Goal: Task Accomplishment & Management: Use online tool/utility

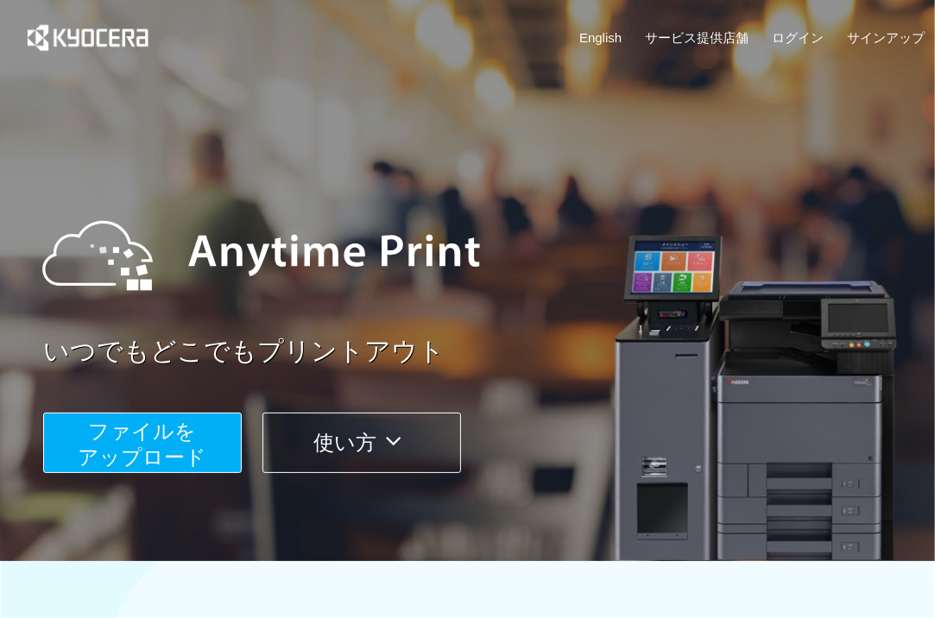
click at [152, 437] on span "ファイルを ​​アップロード" at bounding box center [143, 444] width 129 height 49
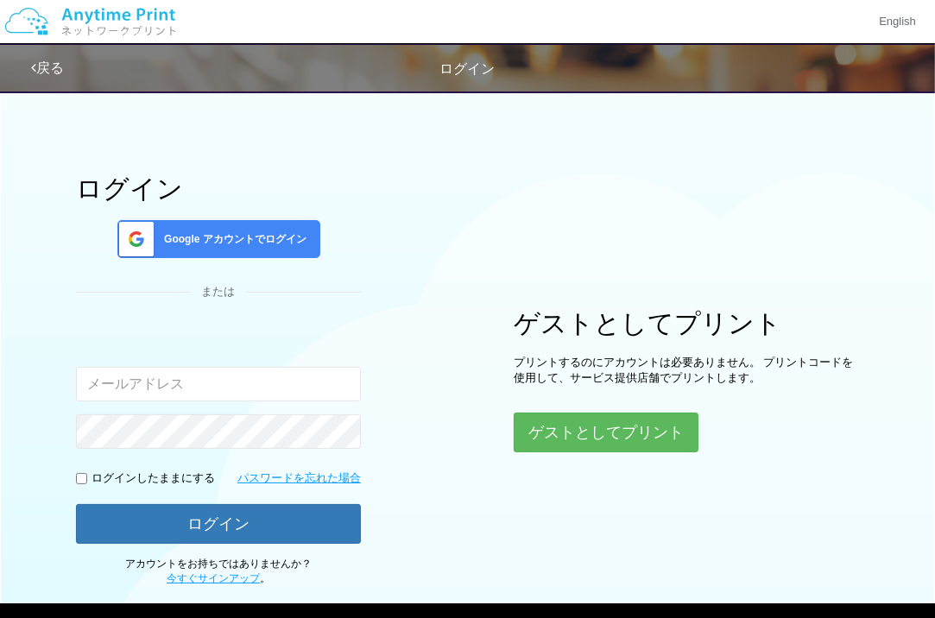
type input "[EMAIL_ADDRESS][DOMAIN_NAME]"
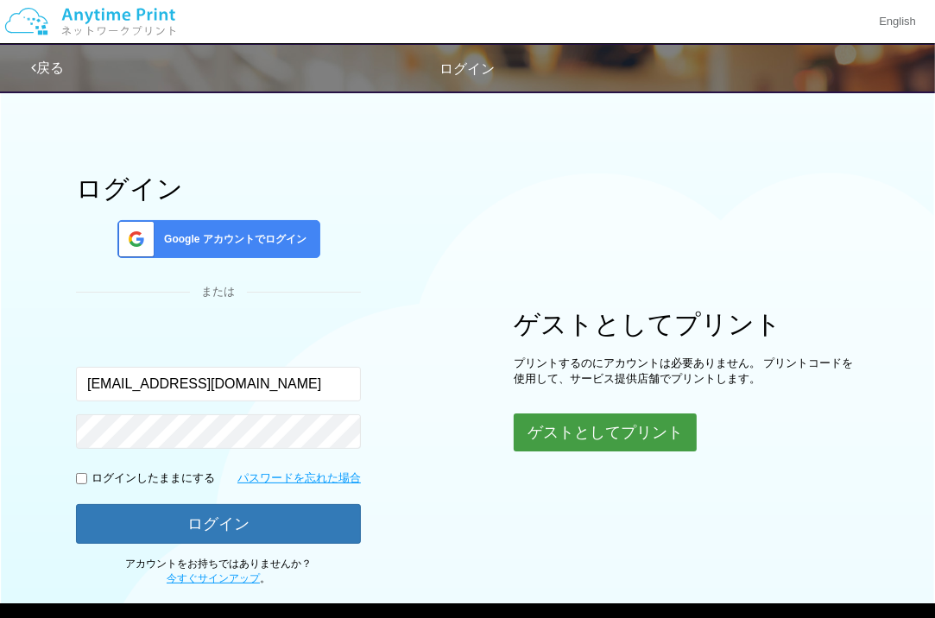
click at [567, 426] on button "ゲストとしてプリント" at bounding box center [605, 433] width 183 height 38
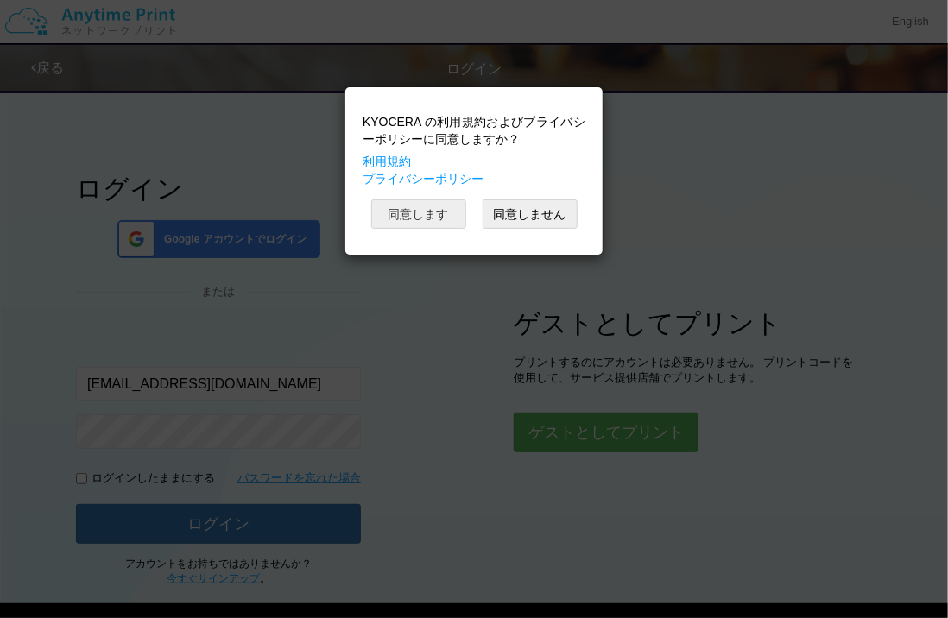
click at [425, 205] on button "同意します" at bounding box center [418, 213] width 95 height 29
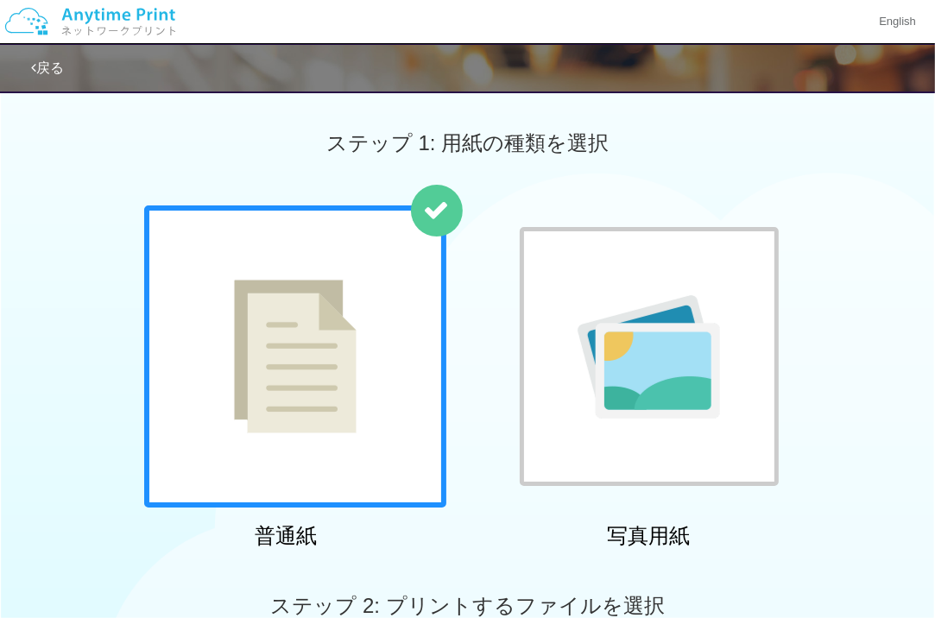
click at [618, 281] on div at bounding box center [649, 356] width 259 height 259
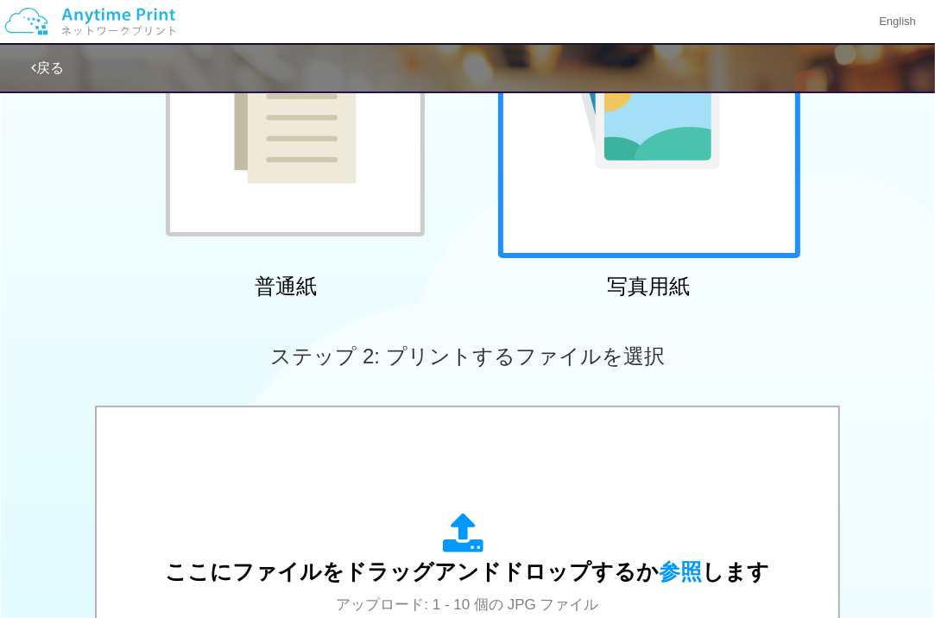
scroll to position [345, 0]
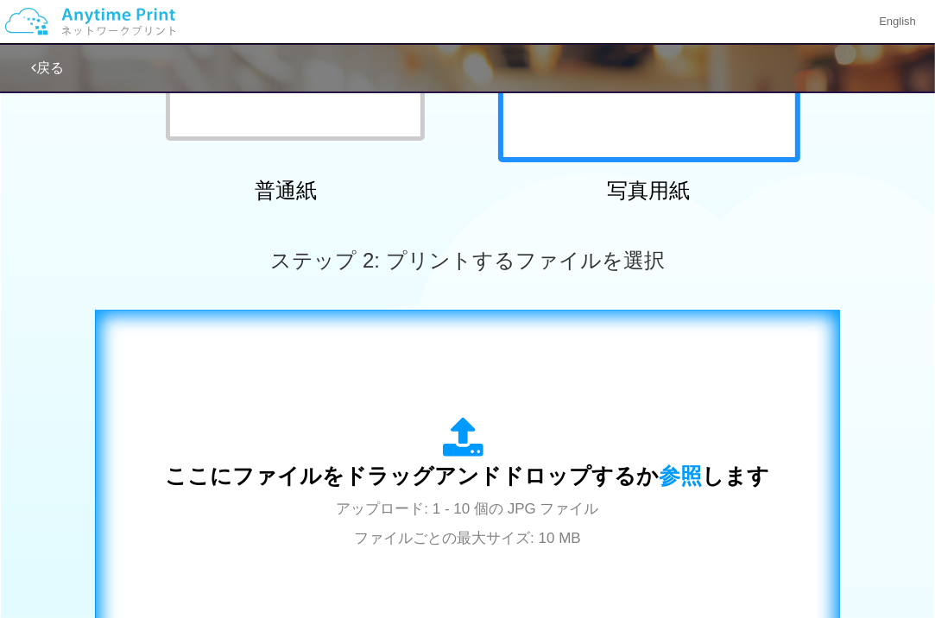
click at [589, 339] on div "ここにファイルをドラッグアンドドロップするか 参照 します アップロード: 1 - 10 個の JPG ファイル ファイルごとの最大サイズ: 10 MB" at bounding box center [467, 484] width 709 height 313
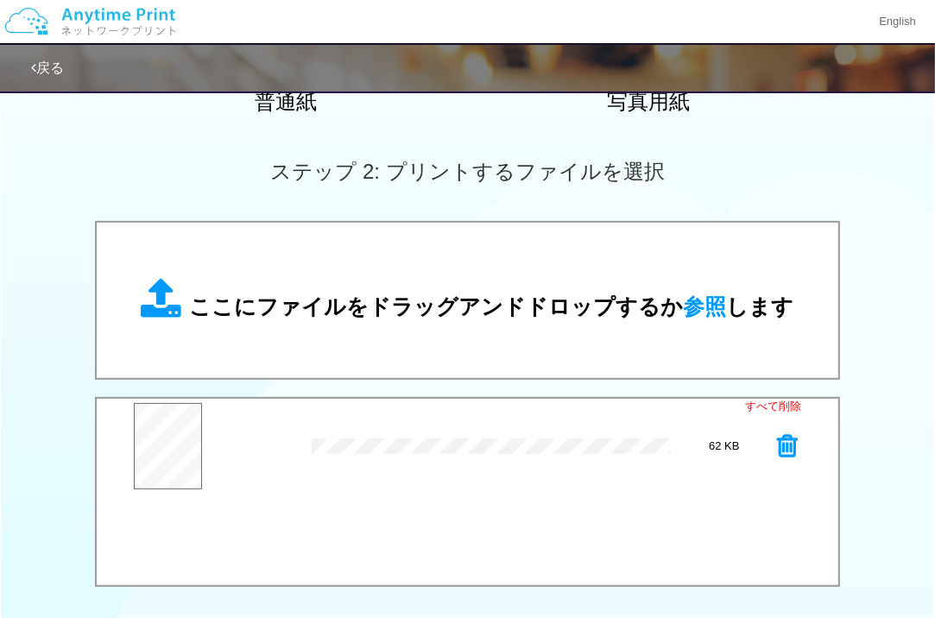
scroll to position [518, 0]
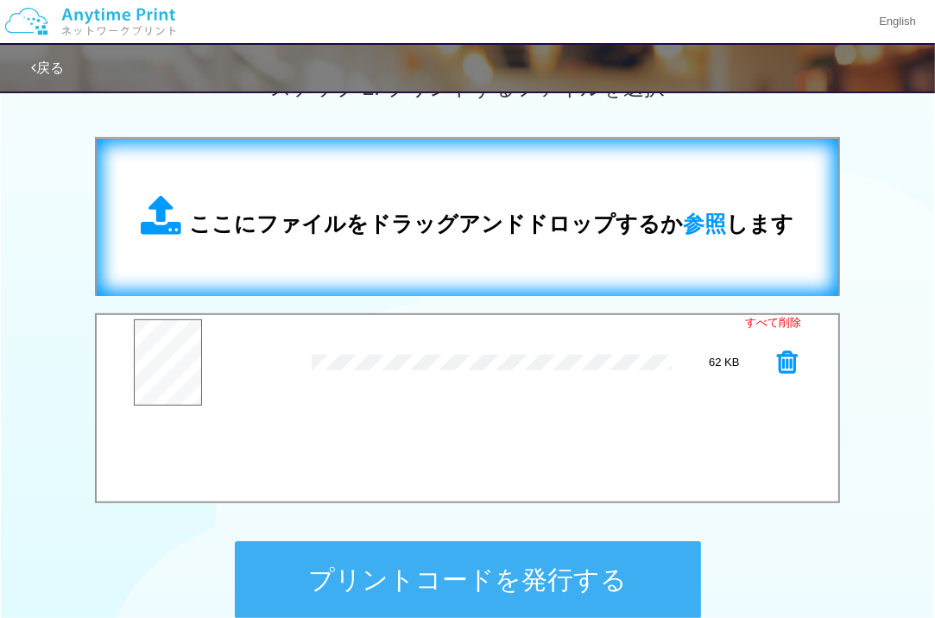
click at [514, 259] on div "ここにファイルをドラッグアンドドロップするか 参照 します" at bounding box center [467, 217] width 707 height 123
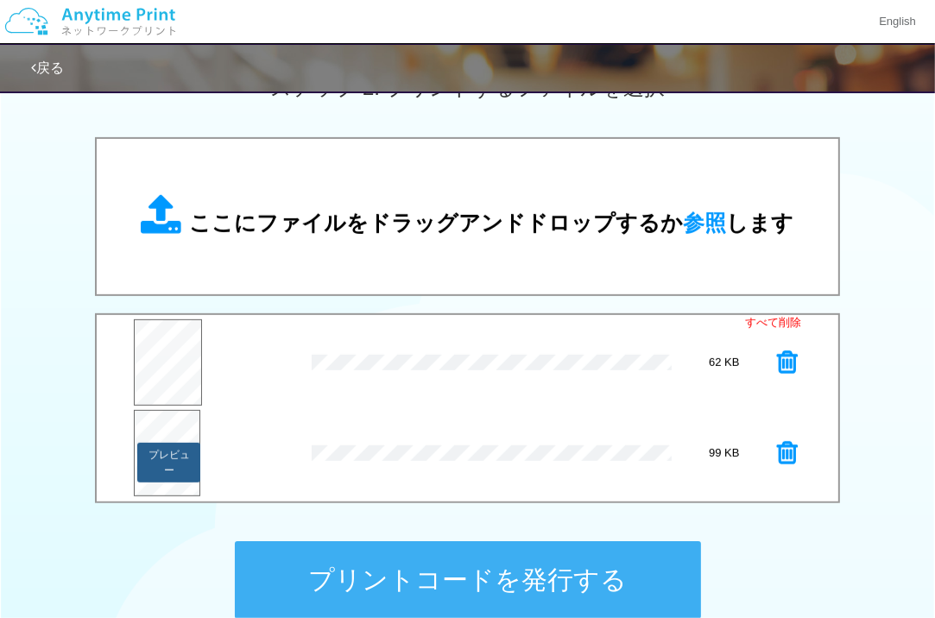
click at [187, 453] on button "プレビュー" at bounding box center [169, 463] width 64 height 40
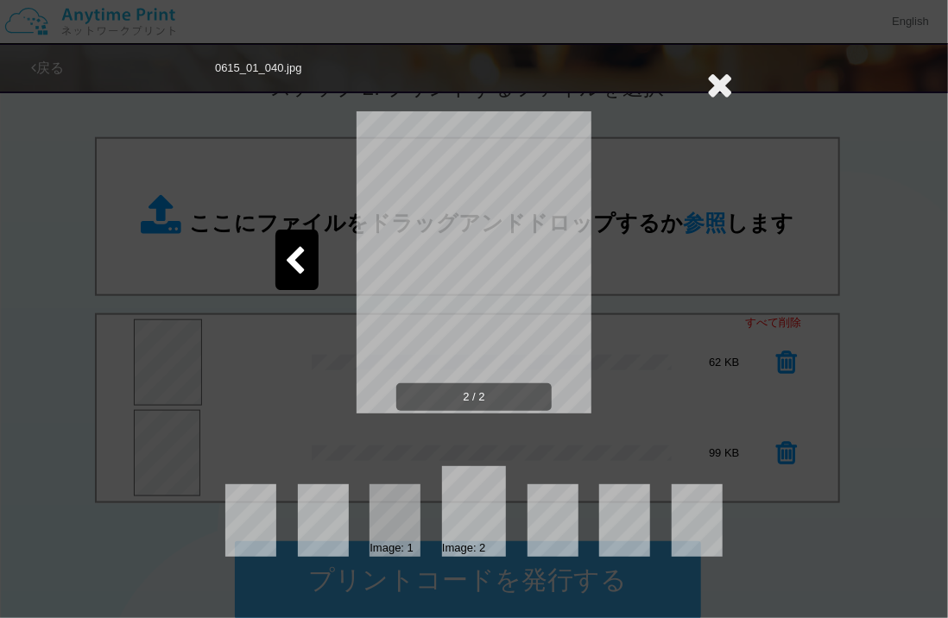
click at [722, 91] on icon at bounding box center [719, 84] width 27 height 35
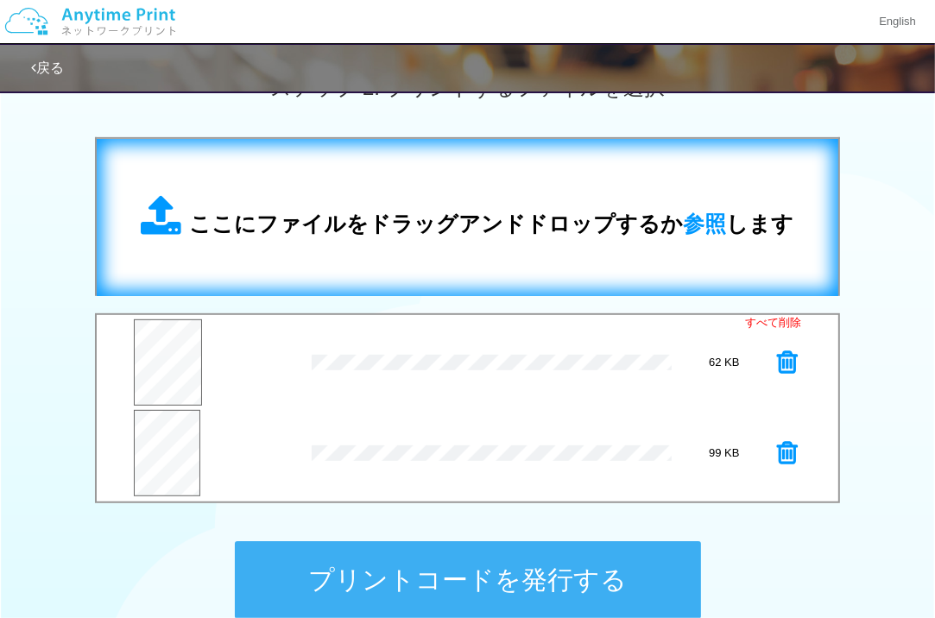
click at [420, 200] on div "ここにファイルをドラッグアンドドロップするか 参照 します" at bounding box center [468, 217] width 653 height 45
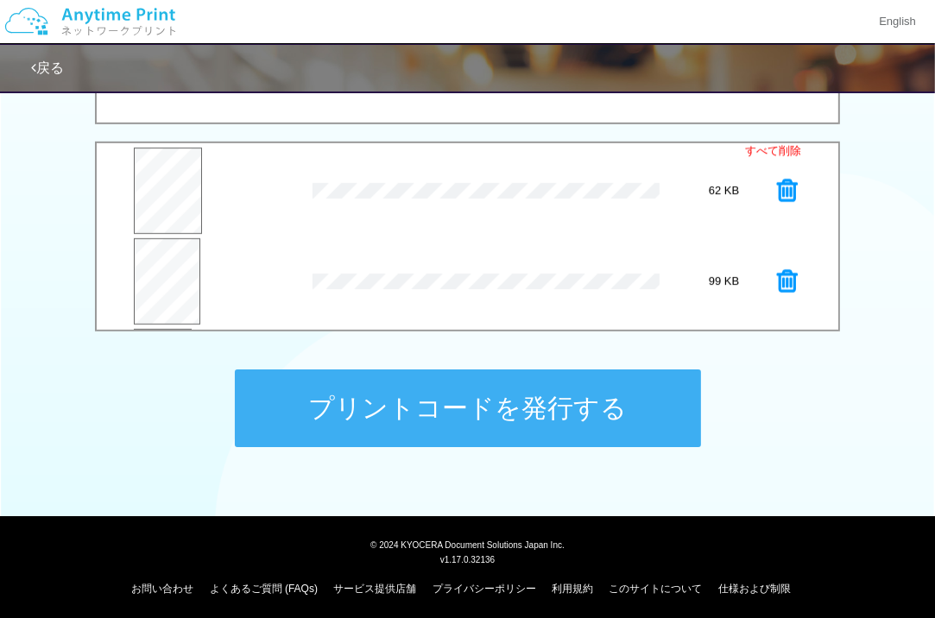
scroll to position [86, 0]
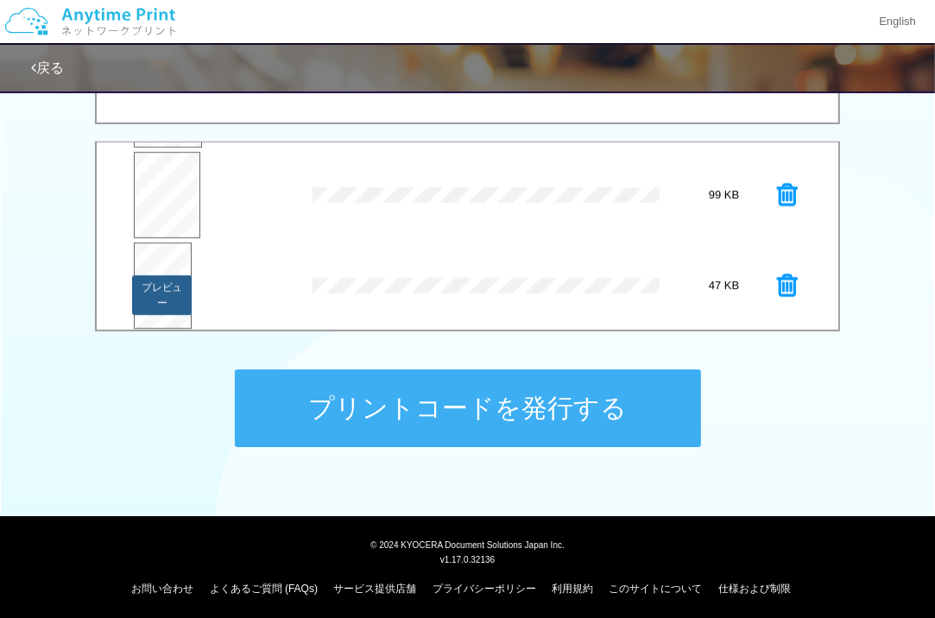
click at [160, 279] on button "プレビュー" at bounding box center [161, 295] width 59 height 40
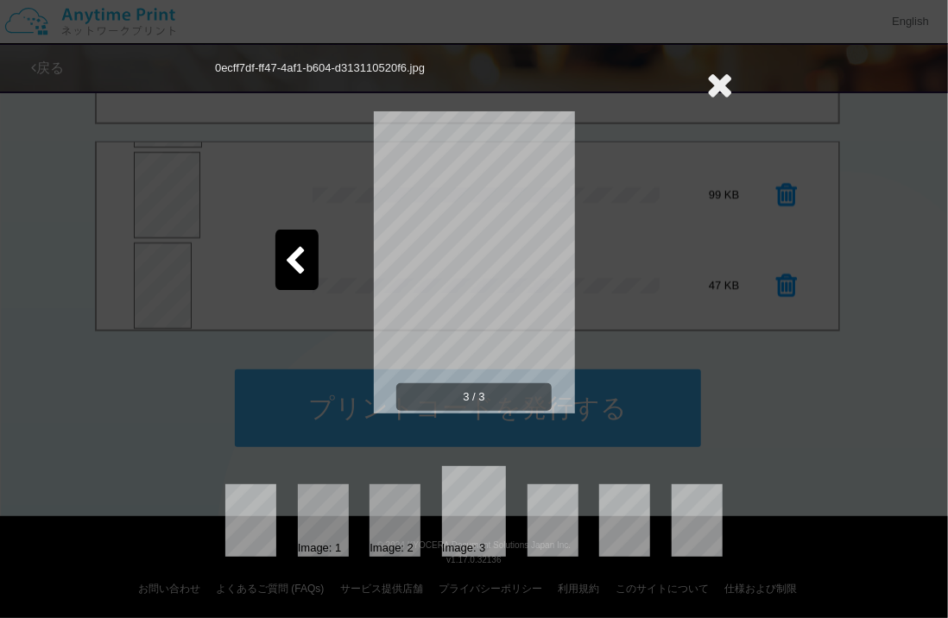
click at [301, 242] on div at bounding box center [296, 260] width 43 height 60
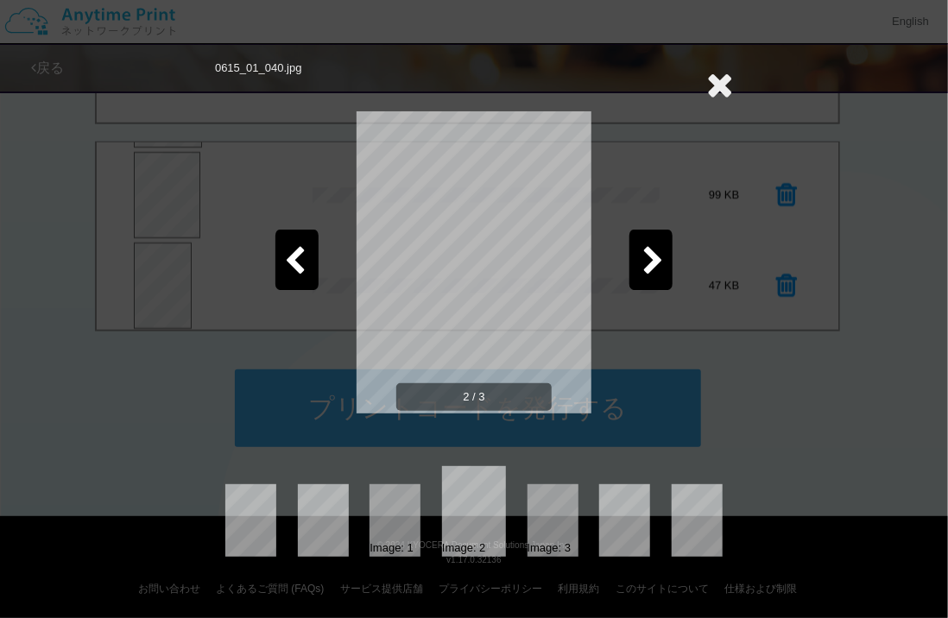
click at [715, 74] on icon at bounding box center [719, 84] width 27 height 35
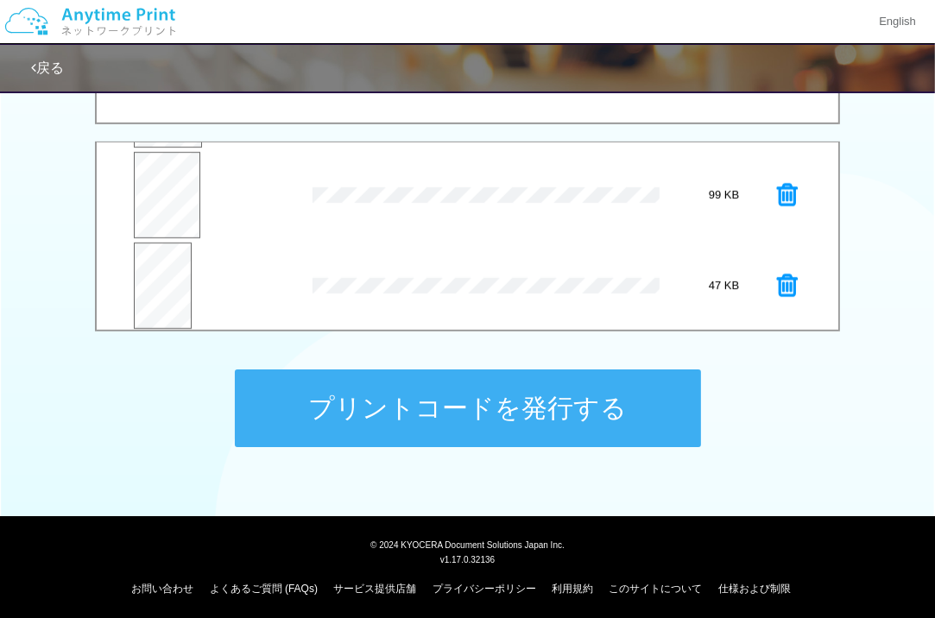
click at [777, 188] on icon at bounding box center [787, 195] width 21 height 26
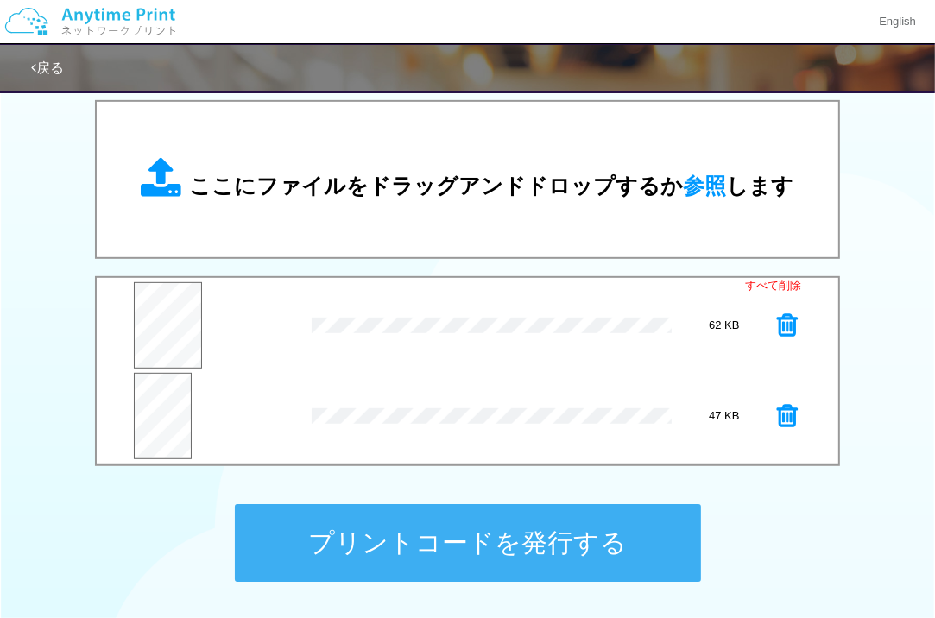
scroll to position [431, 0]
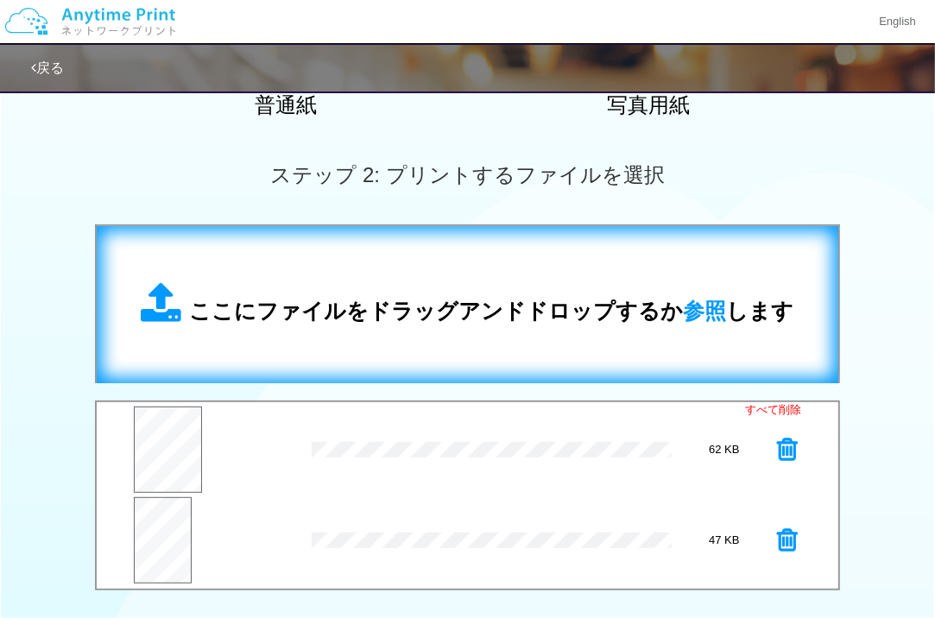
click at [564, 268] on div "ここにファイルをドラッグアンドドロップするか 参照 します" at bounding box center [467, 305] width 707 height 123
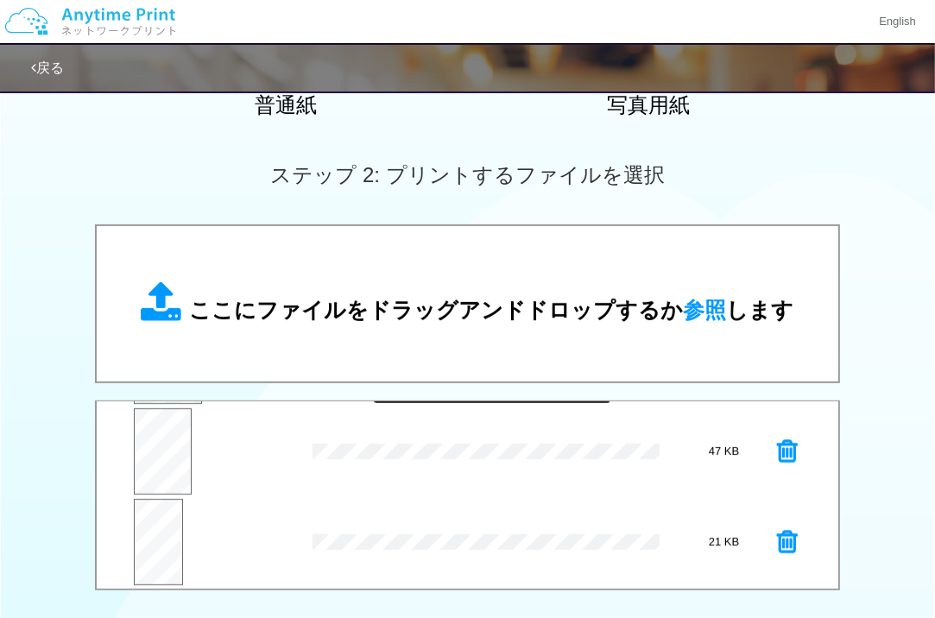
scroll to position [90, 0]
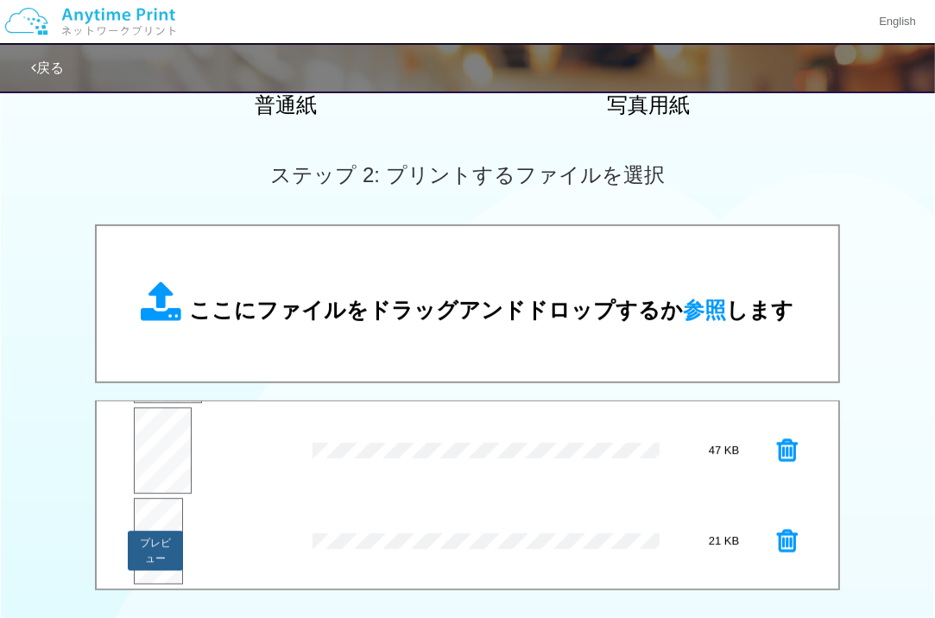
click at [165, 531] on button "プレビュー" at bounding box center [155, 551] width 54 height 40
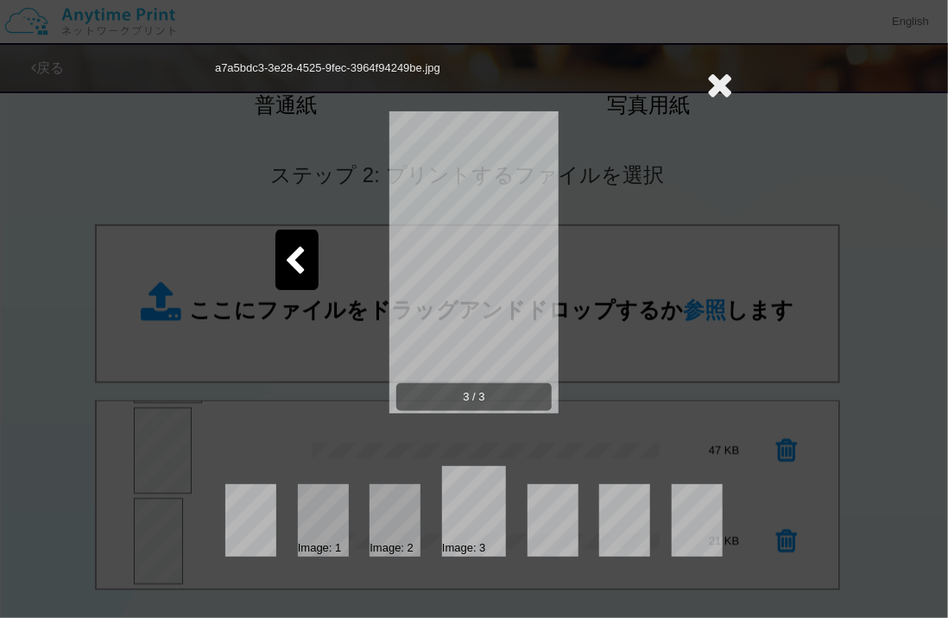
click at [707, 79] on icon at bounding box center [719, 84] width 27 height 35
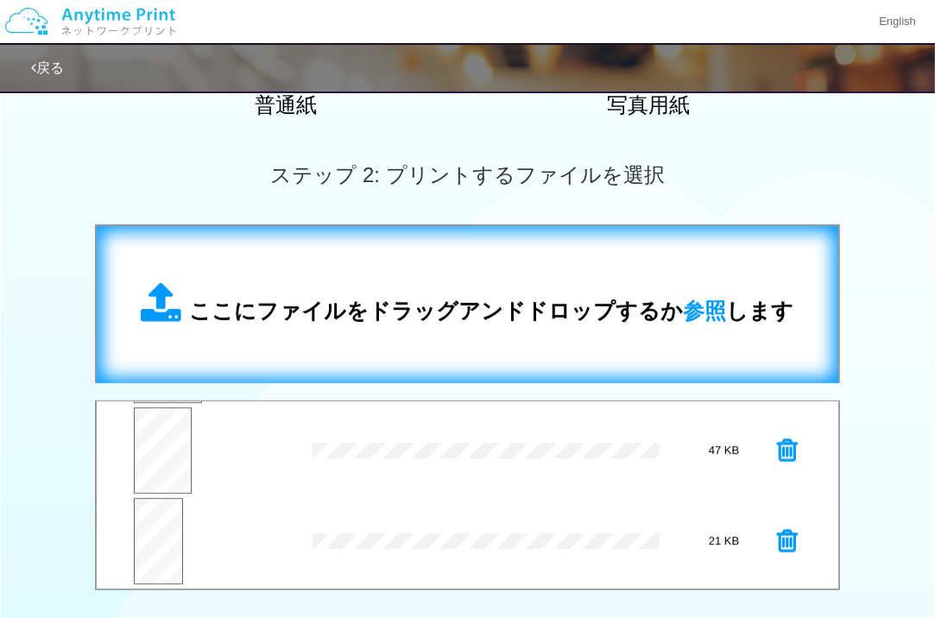
click at [415, 315] on span "ここにファイルをドラッグアンドドロップするか 参照 します" at bounding box center [492, 311] width 605 height 24
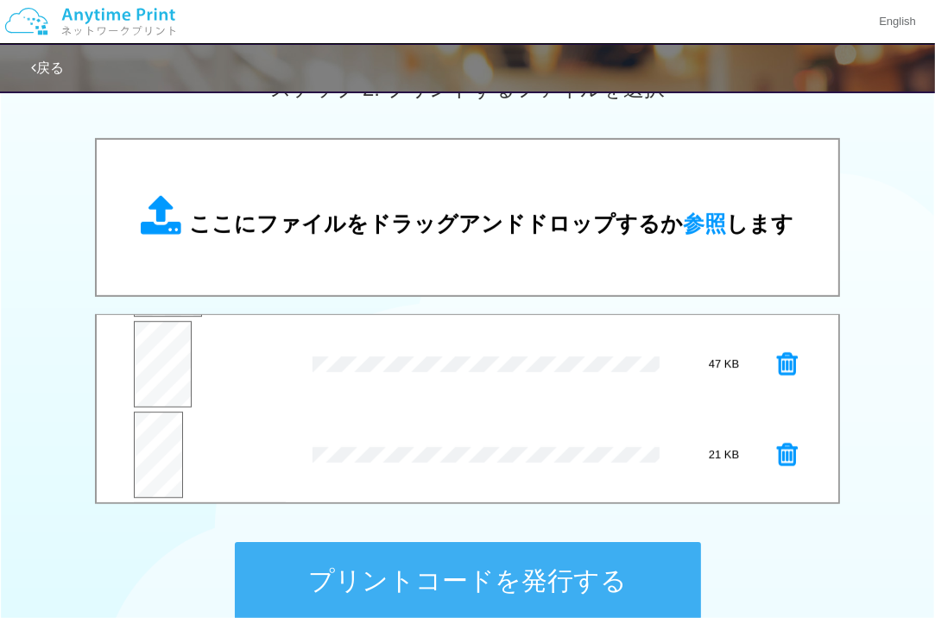
scroll to position [180, 0]
click at [199, 446] on button "プレビュー" at bounding box center [214, 458] width 69 height 24
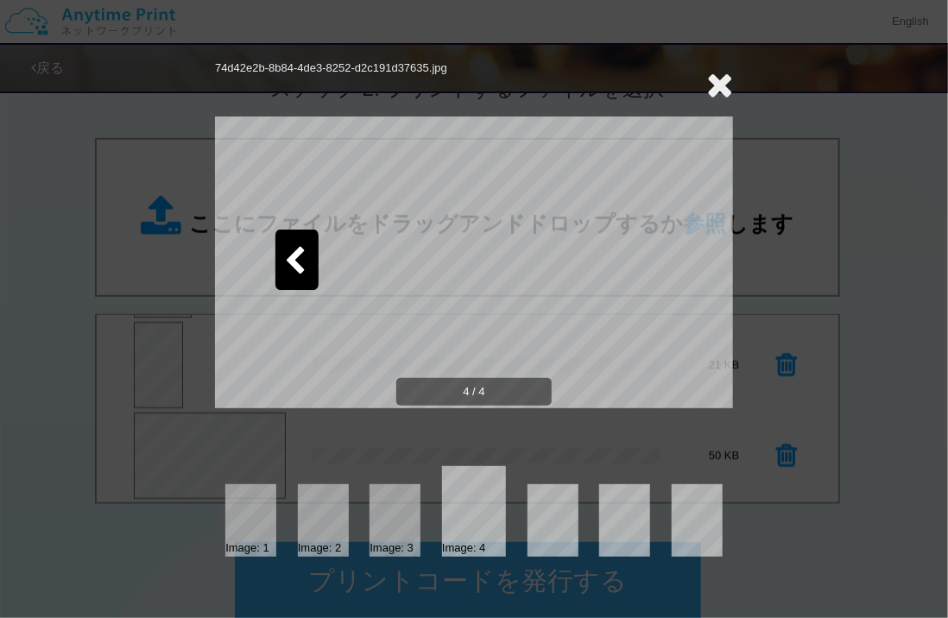
click at [293, 244] on div at bounding box center [296, 260] width 43 height 60
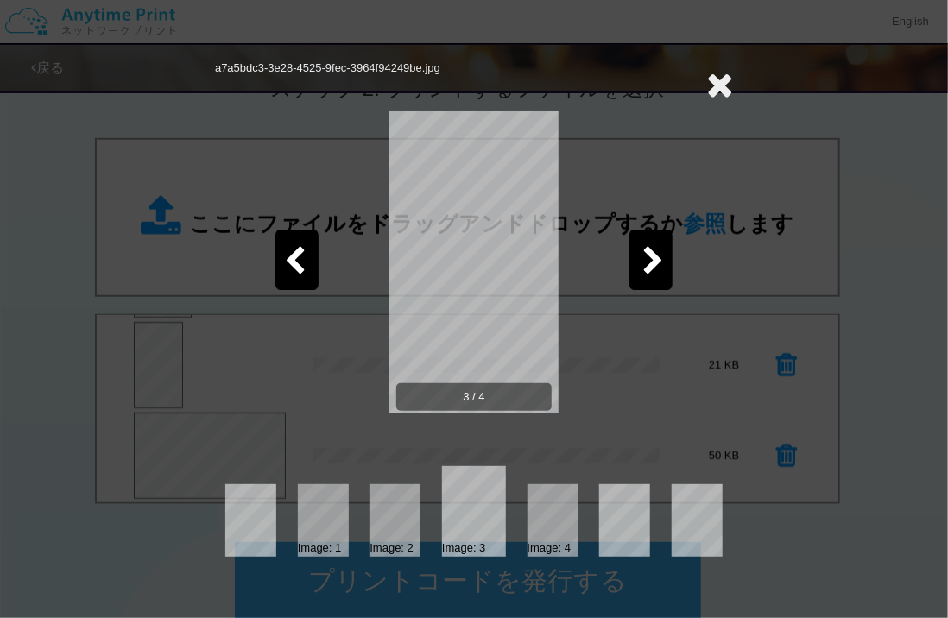
click at [731, 80] on icon at bounding box center [719, 84] width 27 height 35
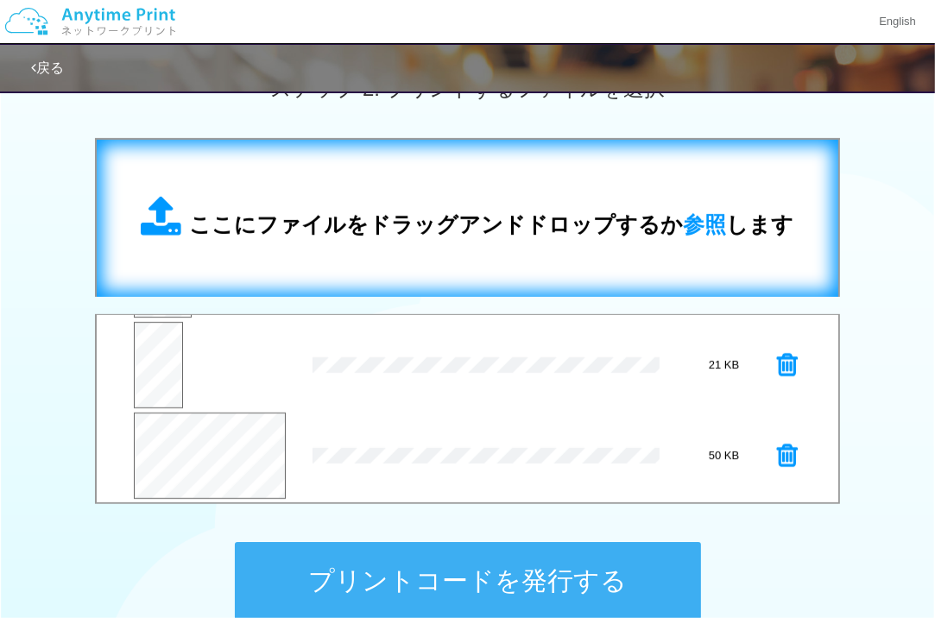
click at [552, 218] on span "ここにファイルをドラッグアンドドロップするか 参照 します" at bounding box center [492, 224] width 605 height 24
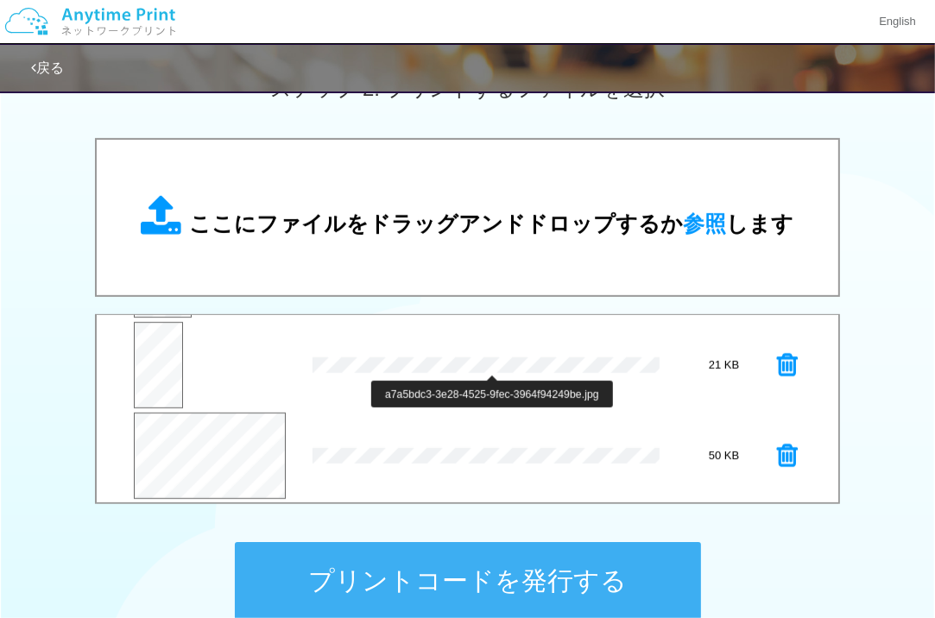
scroll to position [266, 0]
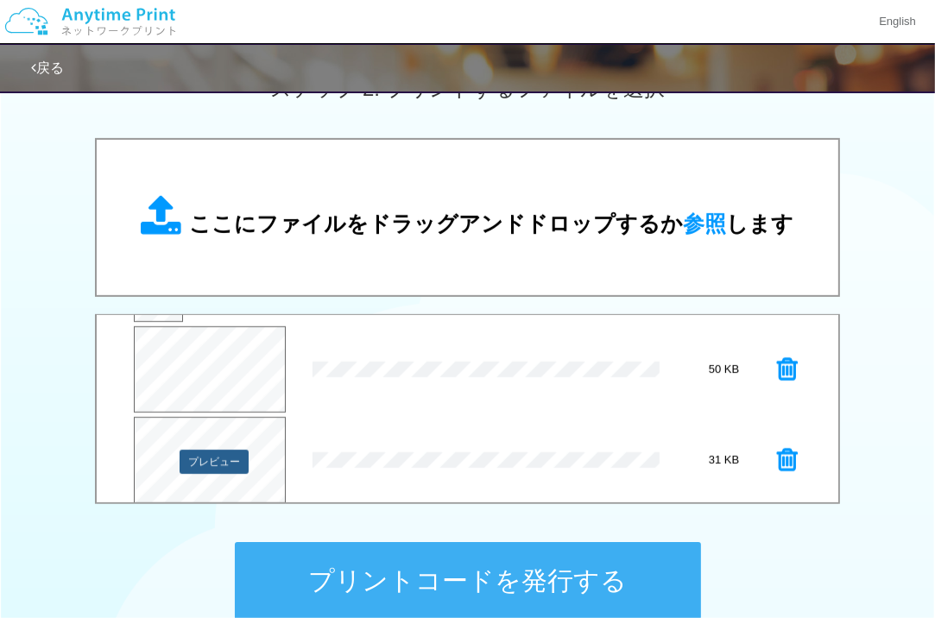
click at [199, 450] on button "プレビュー" at bounding box center [214, 462] width 69 height 24
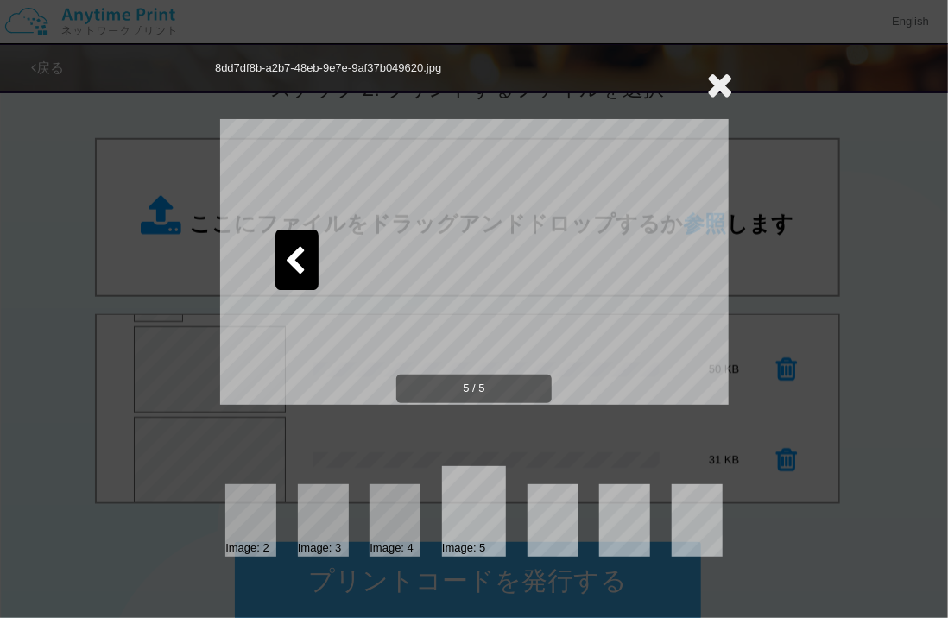
click at [290, 253] on icon at bounding box center [295, 262] width 22 height 30
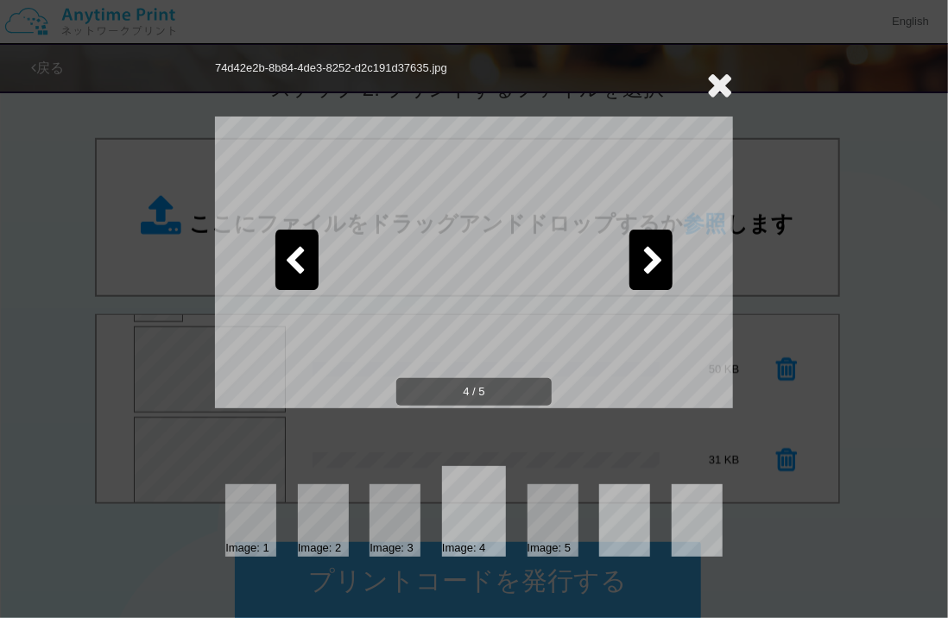
click at [290, 253] on icon at bounding box center [295, 262] width 22 height 30
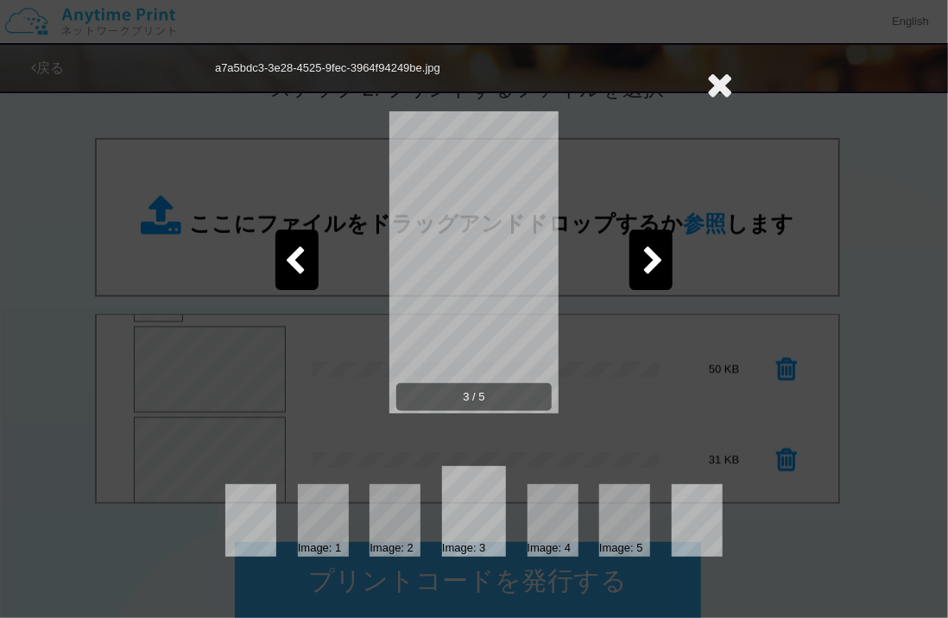
click at [660, 238] on div at bounding box center [651, 260] width 43 height 60
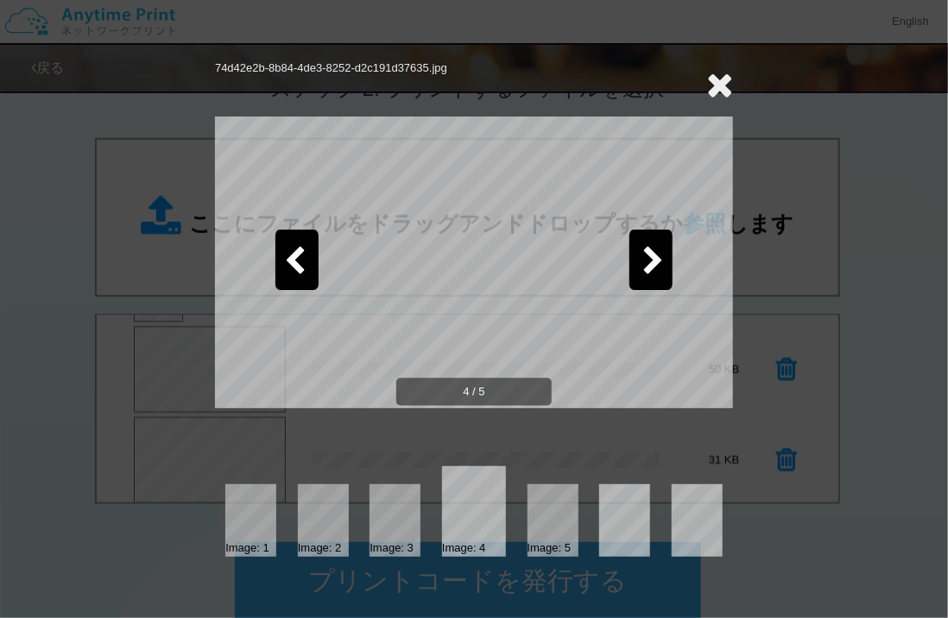
click at [660, 238] on div at bounding box center [651, 260] width 43 height 60
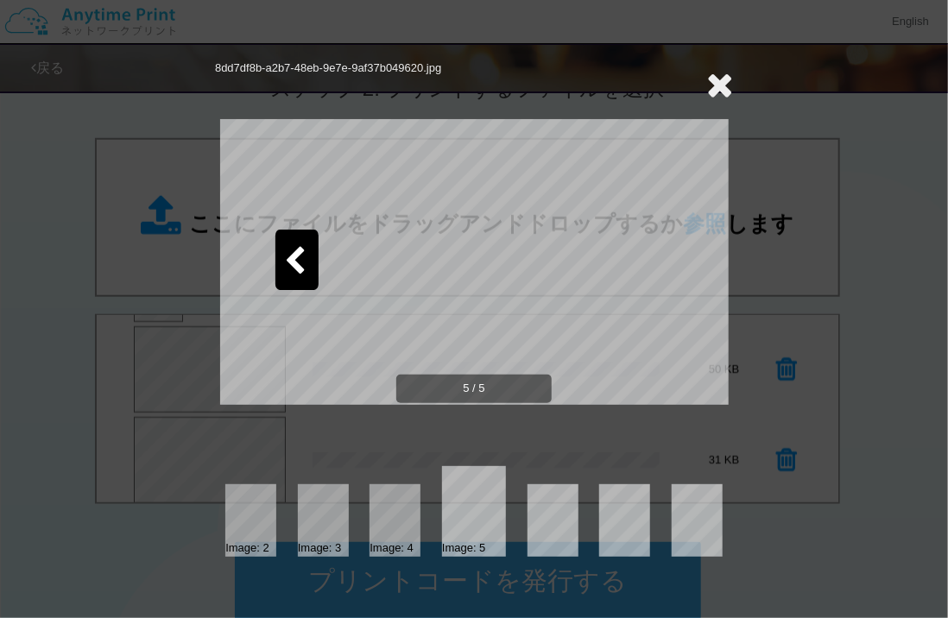
click at [286, 254] on icon at bounding box center [295, 262] width 22 height 30
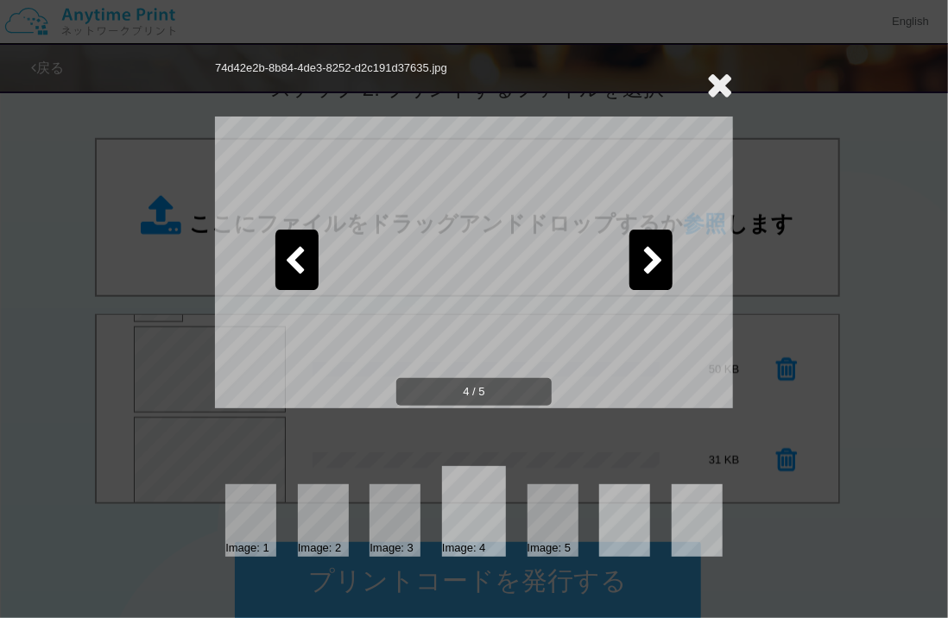
click at [286, 254] on icon at bounding box center [295, 262] width 22 height 30
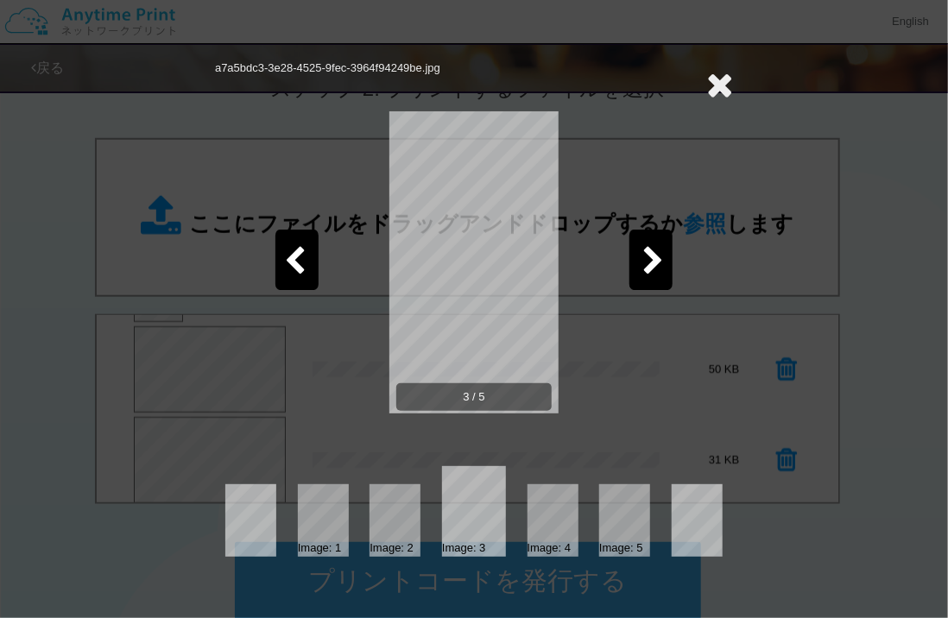
click at [716, 83] on icon at bounding box center [719, 84] width 27 height 35
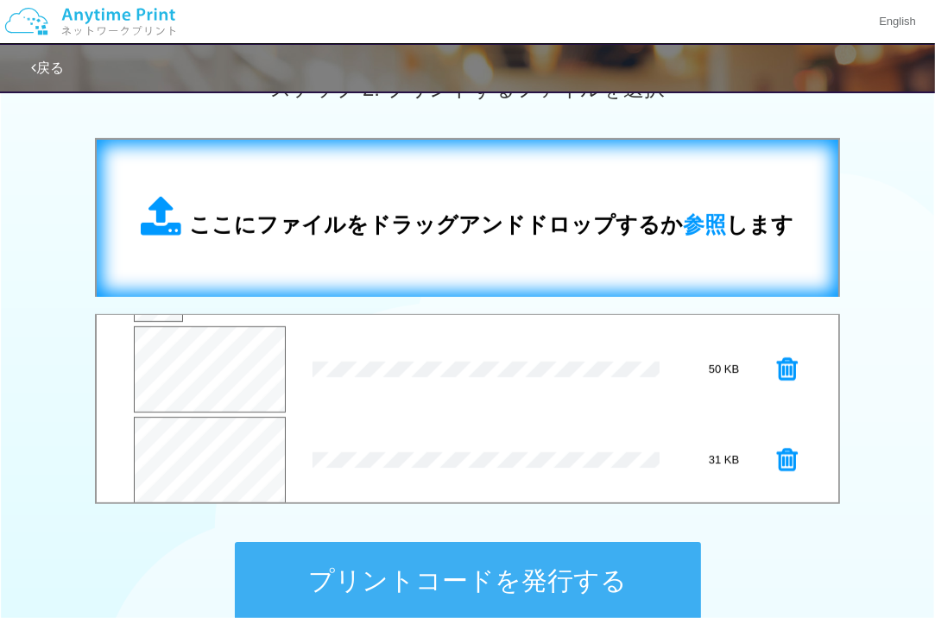
click at [493, 200] on div "ここにファイルをドラッグアンドドロップするか 参照 します" at bounding box center [468, 218] width 653 height 45
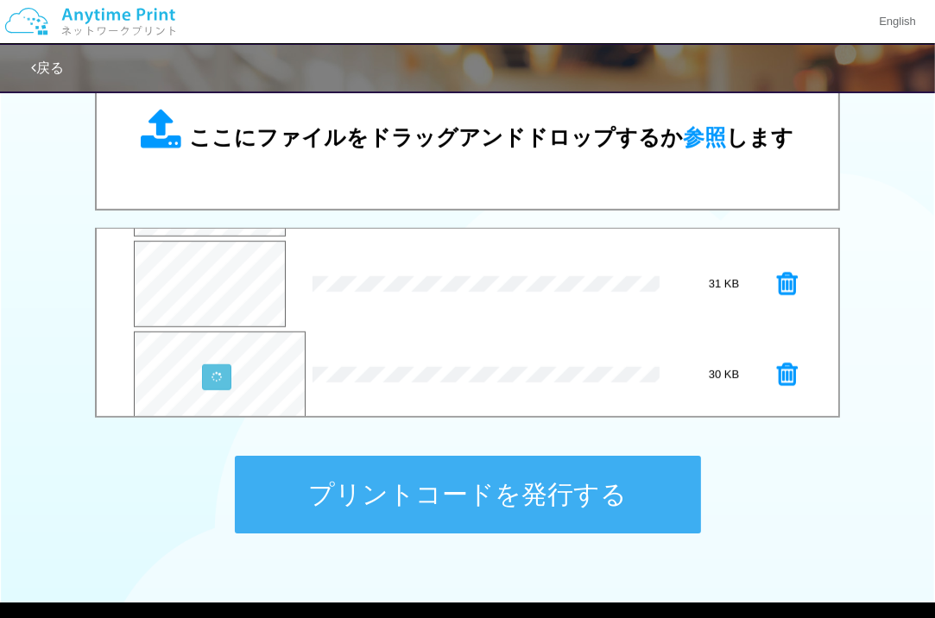
scroll to position [361, 0]
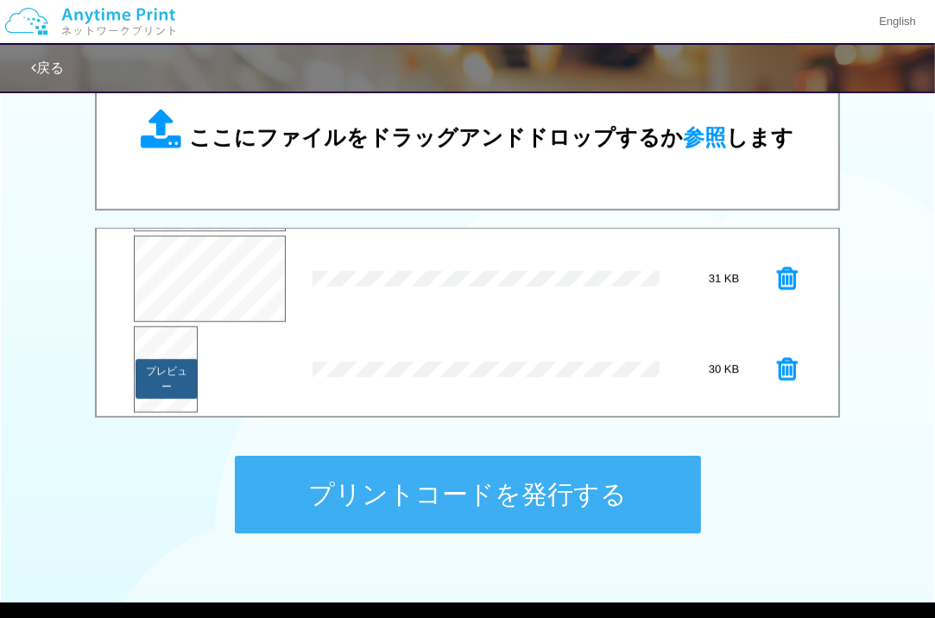
click at [149, 368] on button "プレビュー" at bounding box center [167, 379] width 62 height 40
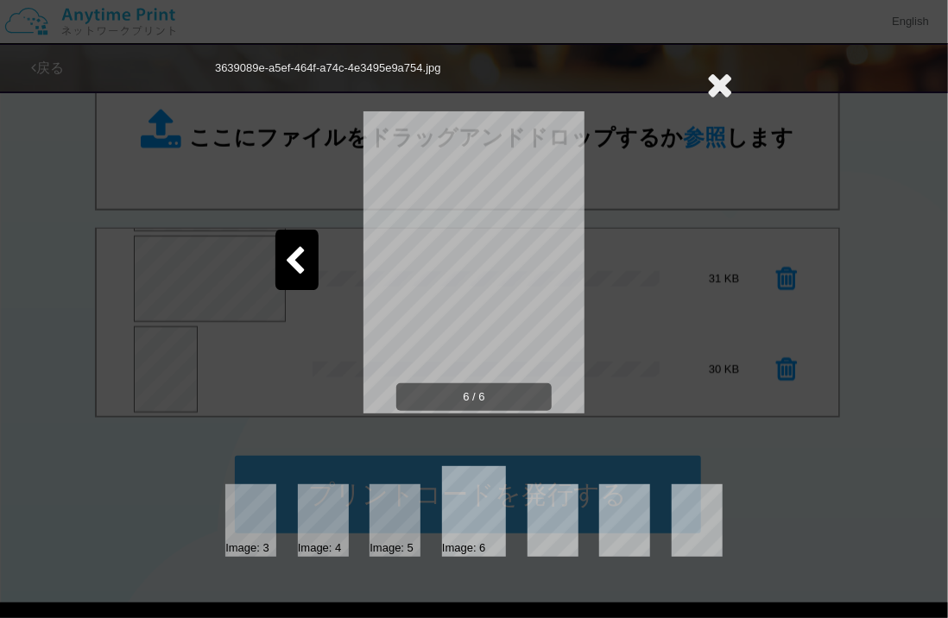
click at [718, 83] on icon at bounding box center [719, 84] width 27 height 35
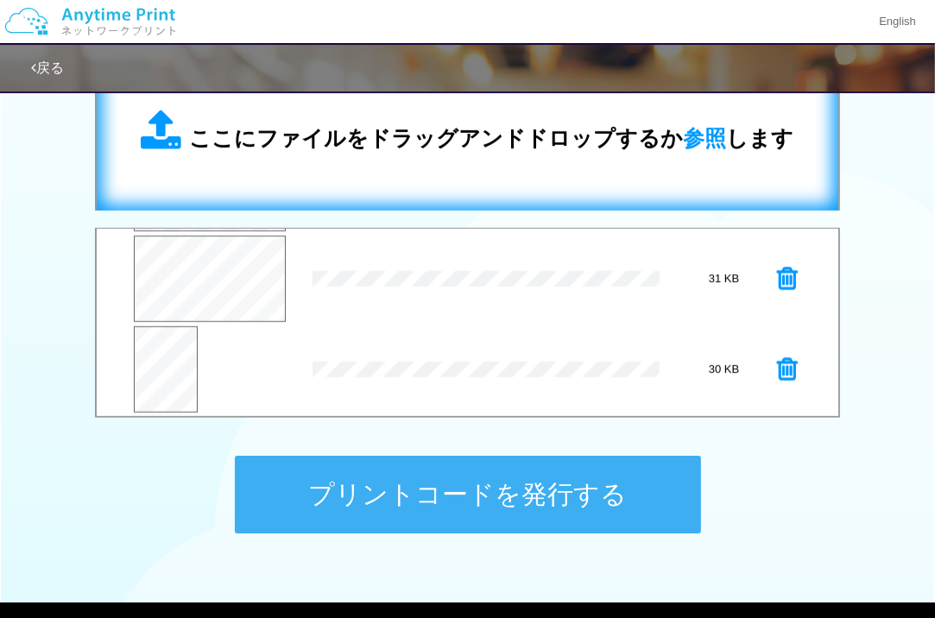
click at [390, 172] on div "ここにファイルをドラッグアンドドロップするか 参照 します" at bounding box center [467, 132] width 707 height 123
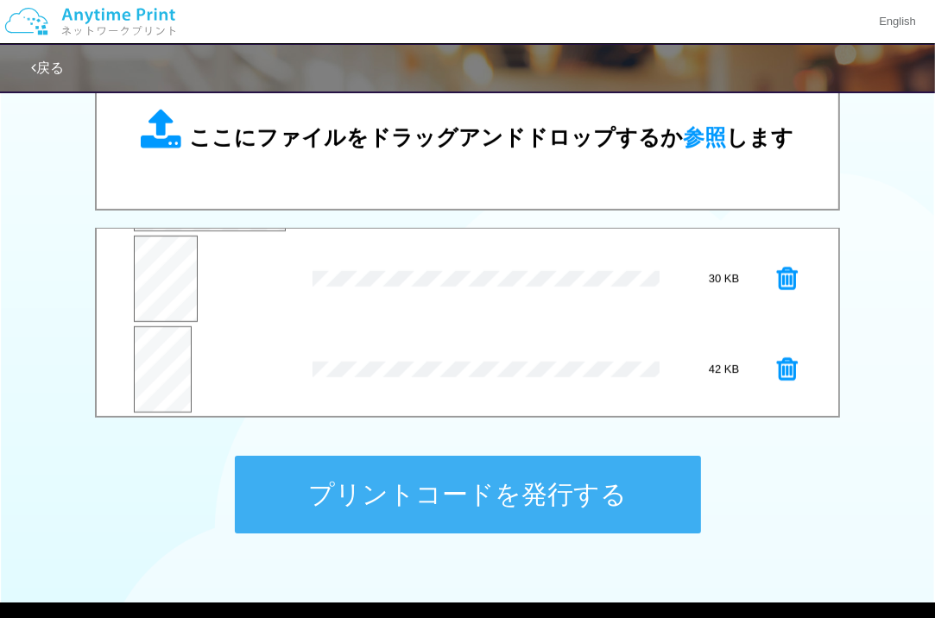
scroll to position [453, 0]
click at [155, 367] on button "プレビュー" at bounding box center [161, 378] width 59 height 40
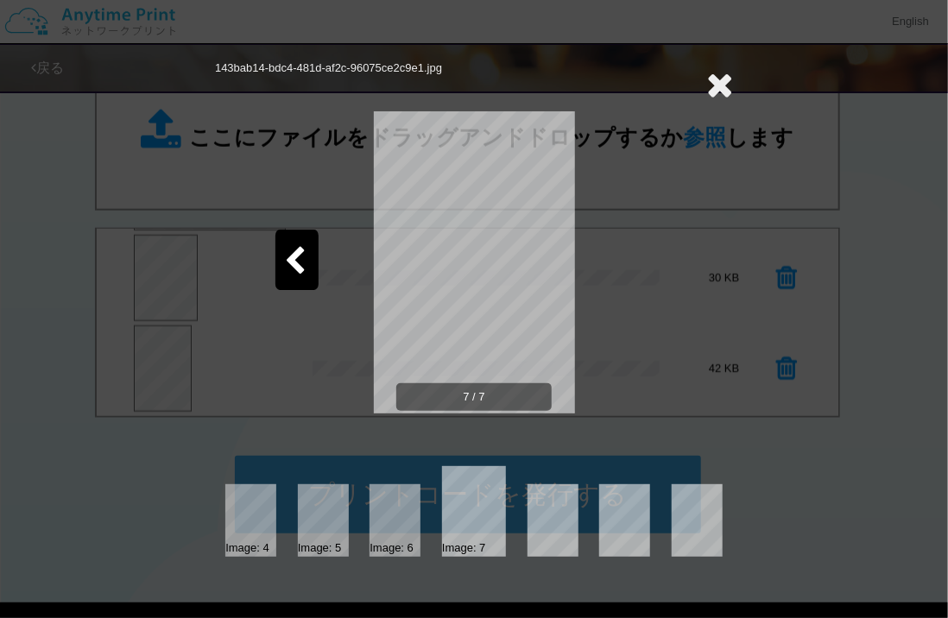
click at [286, 260] on icon at bounding box center [295, 262] width 22 height 30
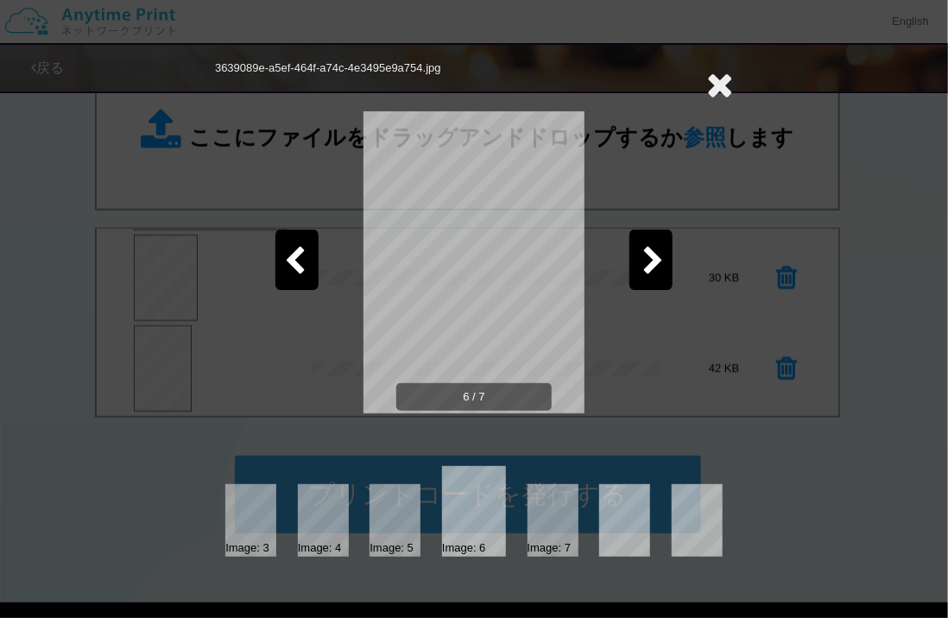
click at [286, 260] on icon at bounding box center [295, 262] width 22 height 30
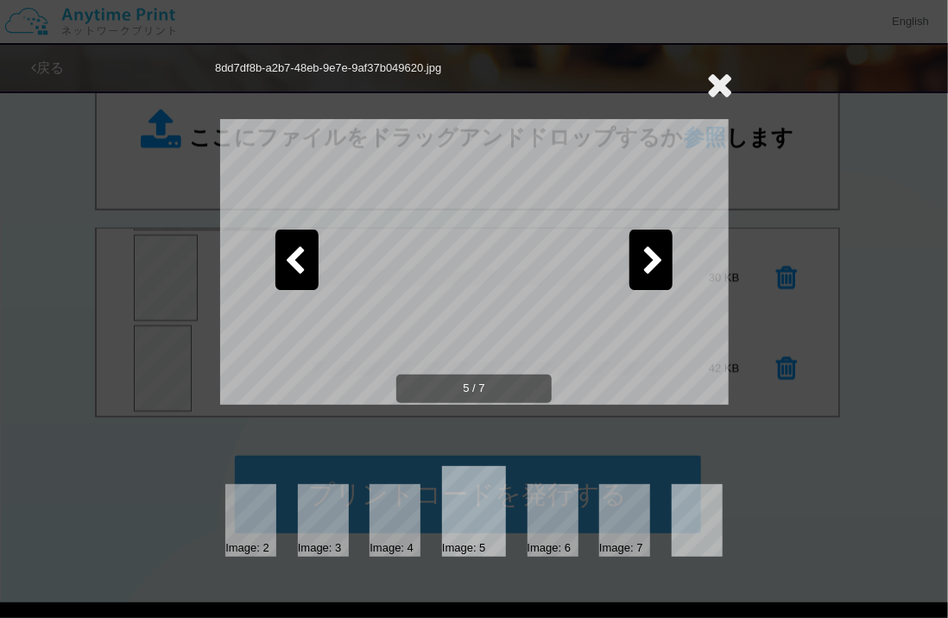
click at [286, 260] on icon at bounding box center [295, 262] width 22 height 30
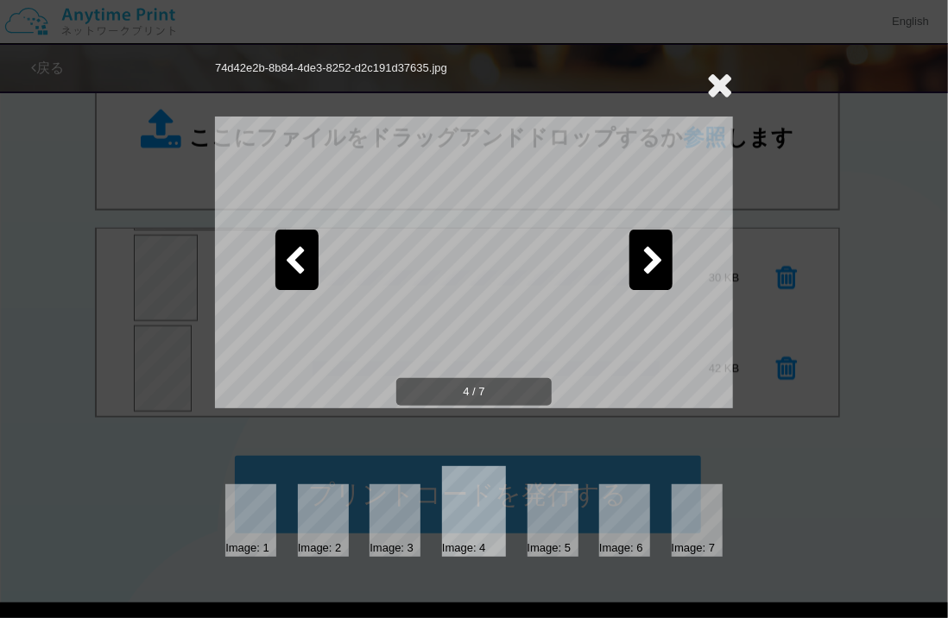
click at [286, 260] on icon at bounding box center [295, 262] width 22 height 30
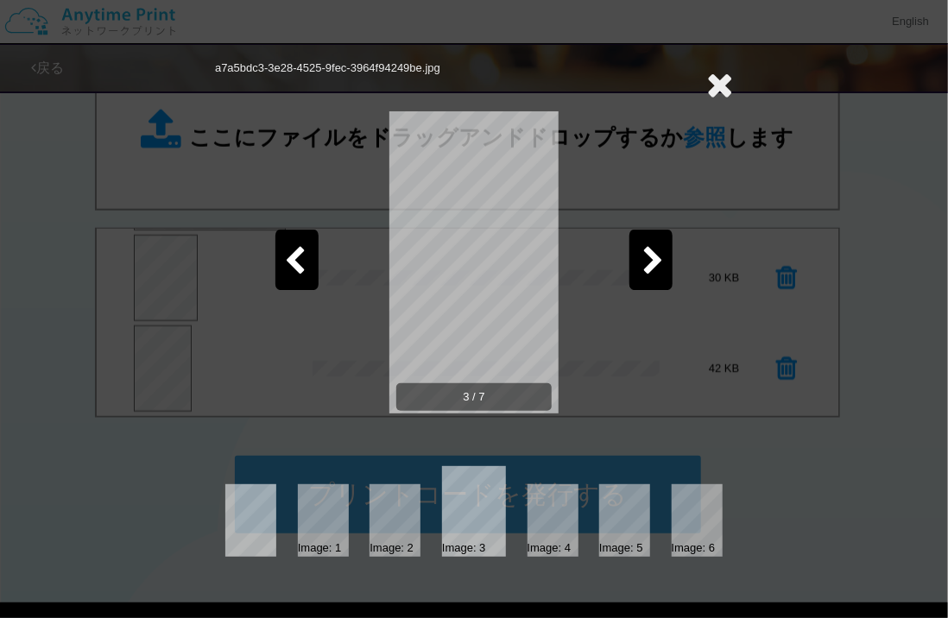
click at [714, 79] on icon at bounding box center [719, 84] width 27 height 35
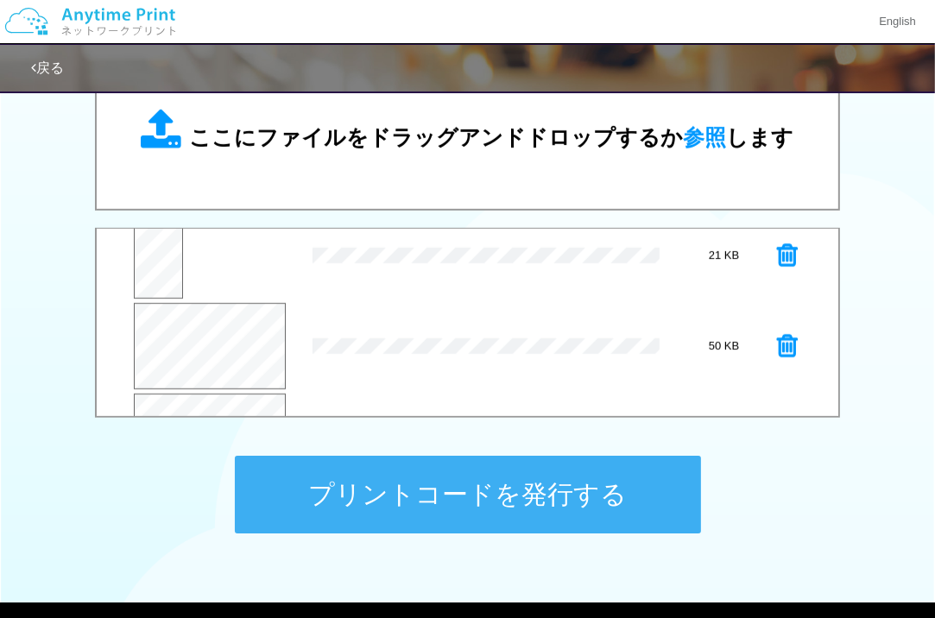
scroll to position [193, 0]
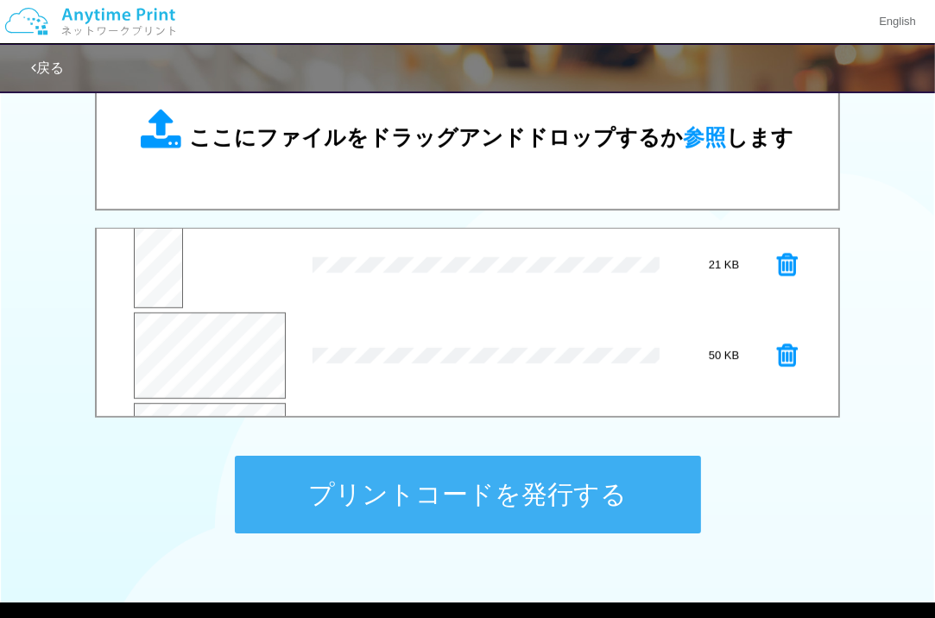
click at [780, 258] on icon at bounding box center [787, 265] width 21 height 26
click at [242, 274] on button "プレビュー" at bounding box center [214, 267] width 69 height 24
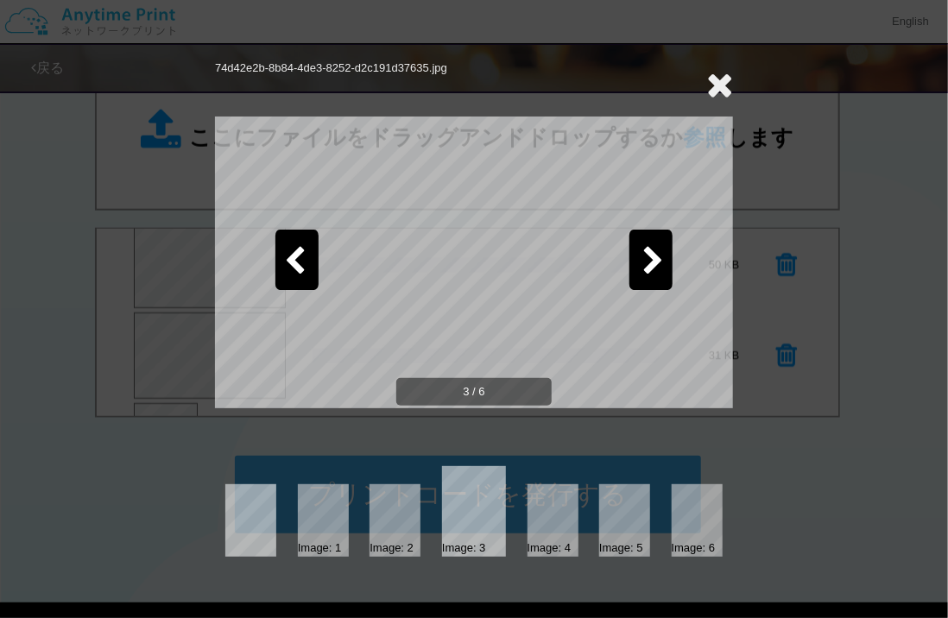
click at [649, 275] on icon at bounding box center [654, 262] width 22 height 30
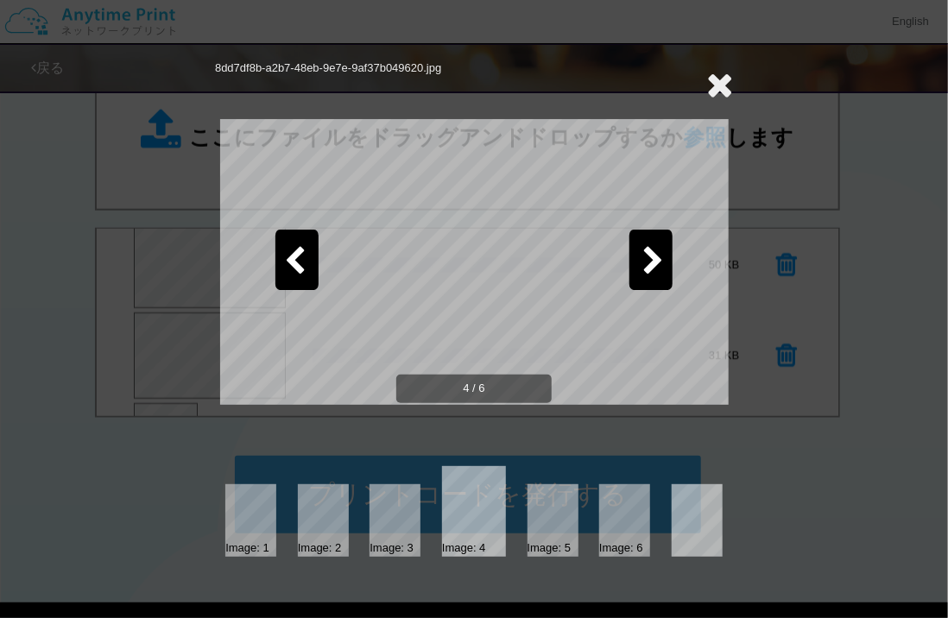
click at [649, 275] on icon at bounding box center [654, 262] width 22 height 30
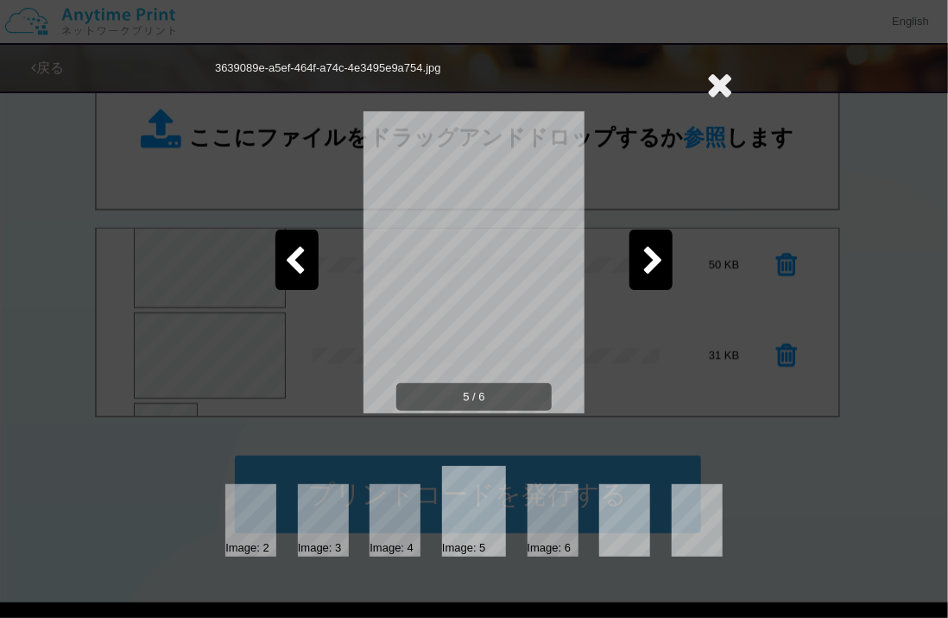
click at [649, 275] on icon at bounding box center [654, 262] width 22 height 30
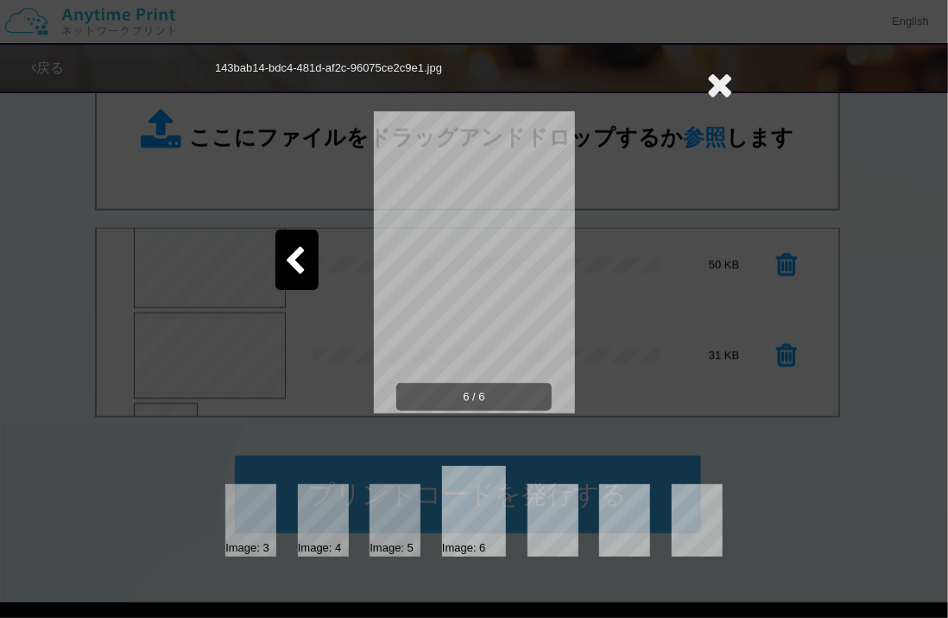
click at [296, 256] on icon at bounding box center [295, 262] width 22 height 30
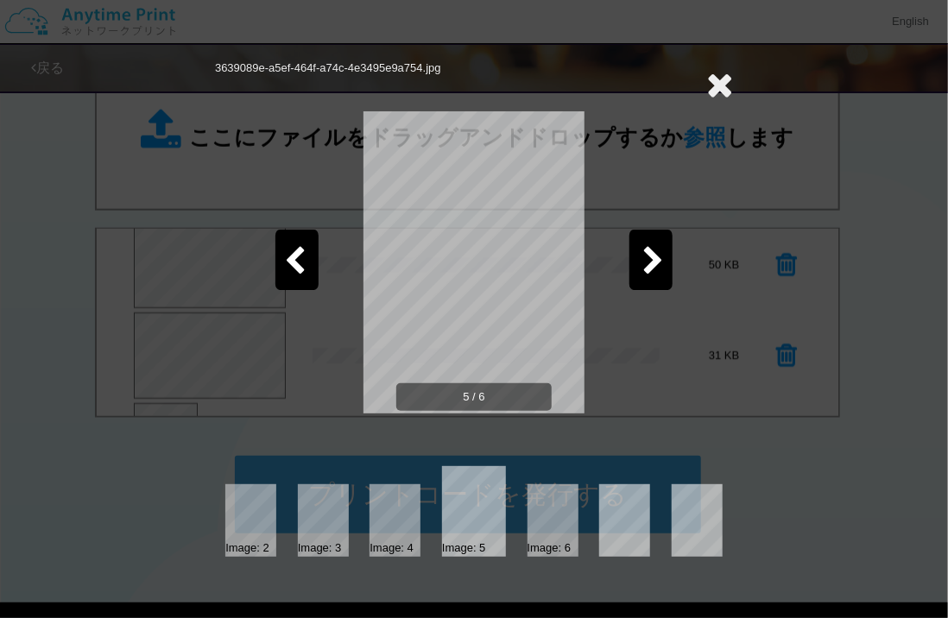
click at [296, 256] on icon at bounding box center [295, 262] width 22 height 30
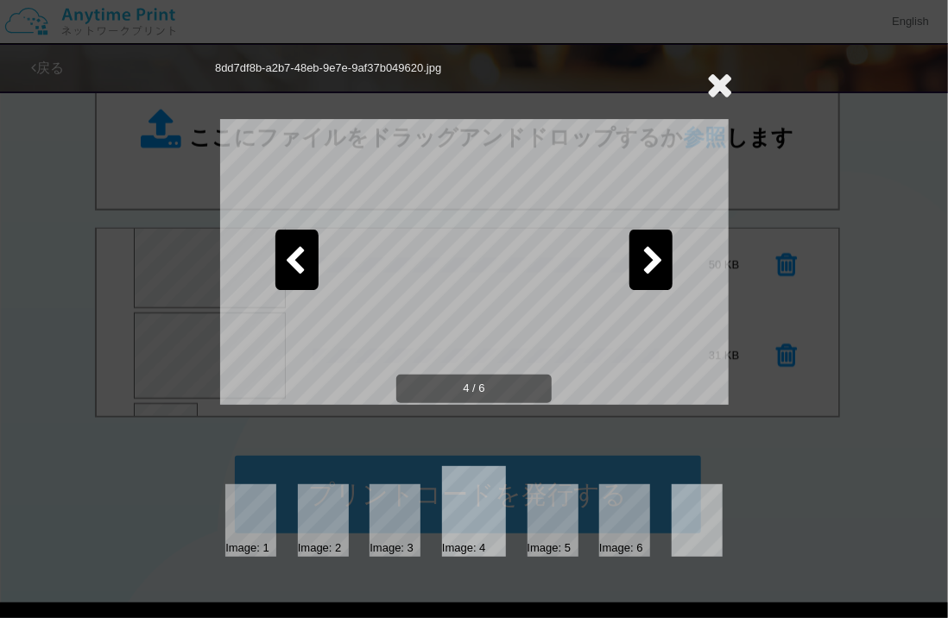
click at [296, 256] on icon at bounding box center [295, 262] width 22 height 30
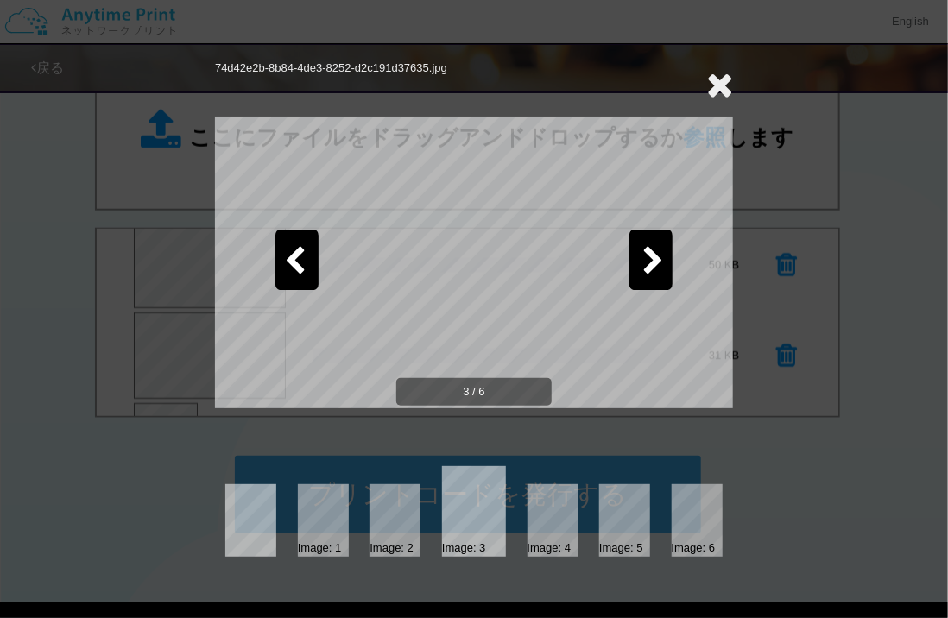
click at [296, 256] on icon at bounding box center [295, 262] width 22 height 30
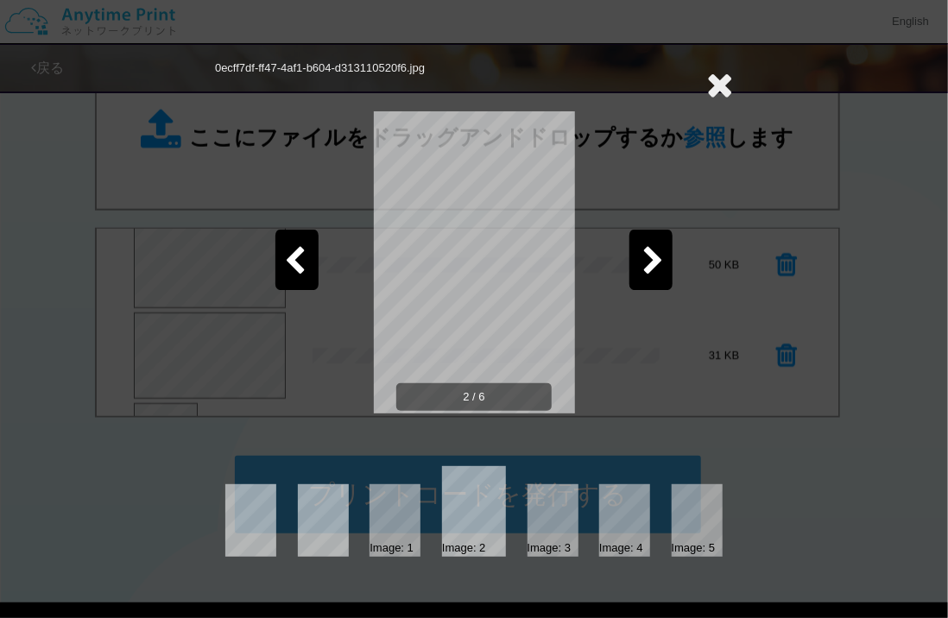
click at [296, 256] on icon at bounding box center [295, 262] width 22 height 30
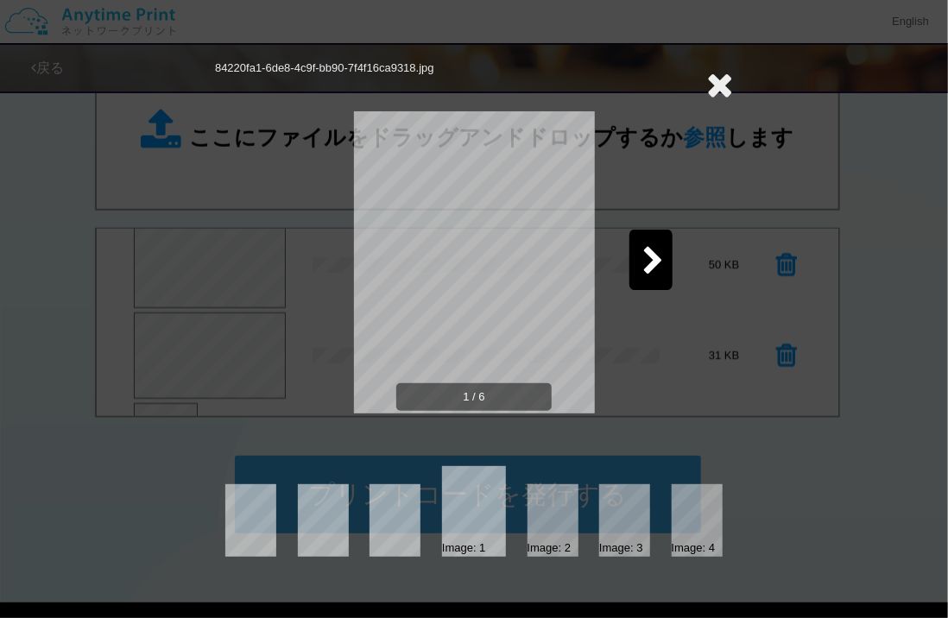
click at [723, 86] on icon at bounding box center [719, 84] width 27 height 35
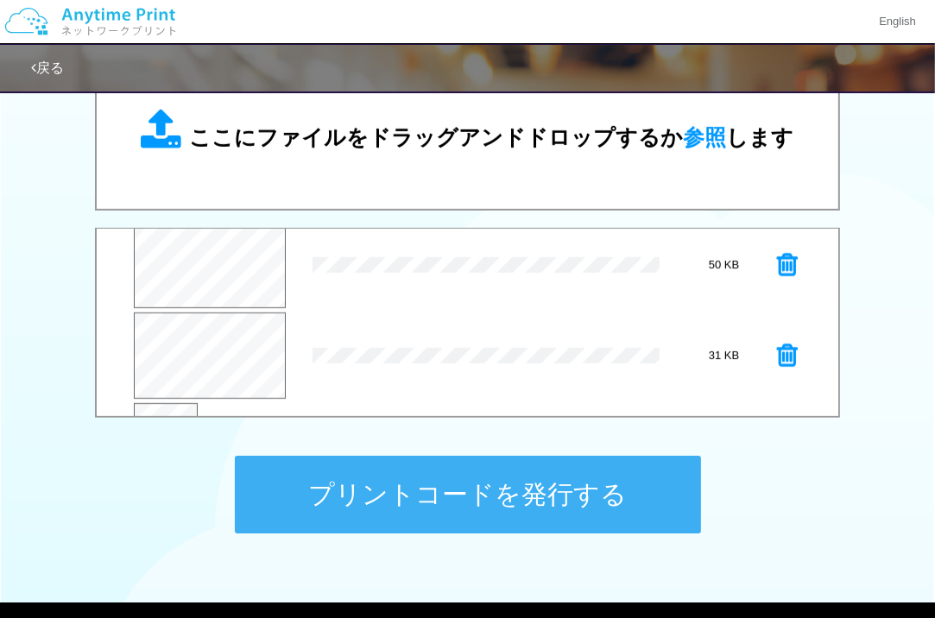
click at [521, 476] on button "プリントコードを発行する" at bounding box center [468, 495] width 466 height 78
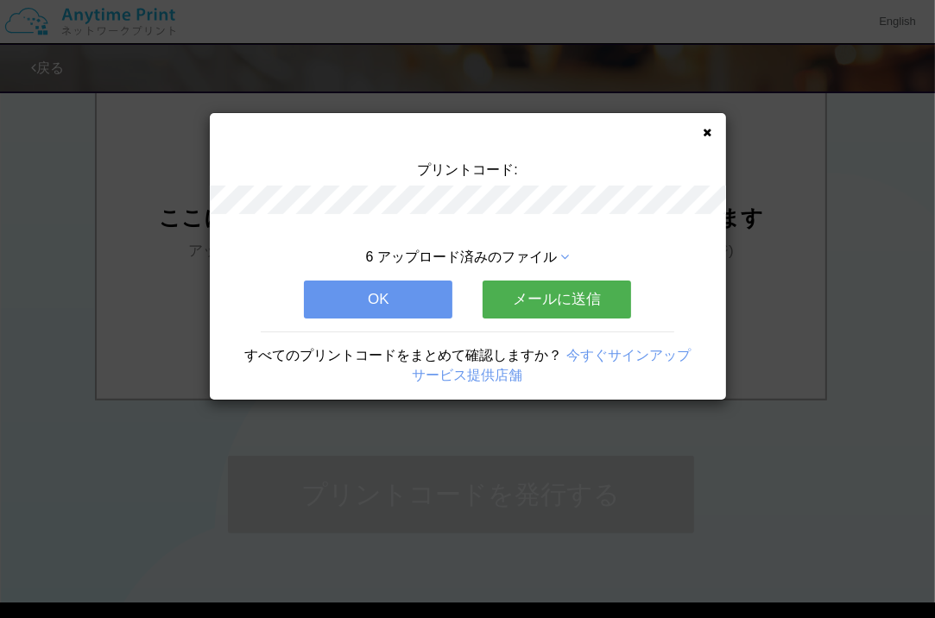
scroll to position [0, 0]
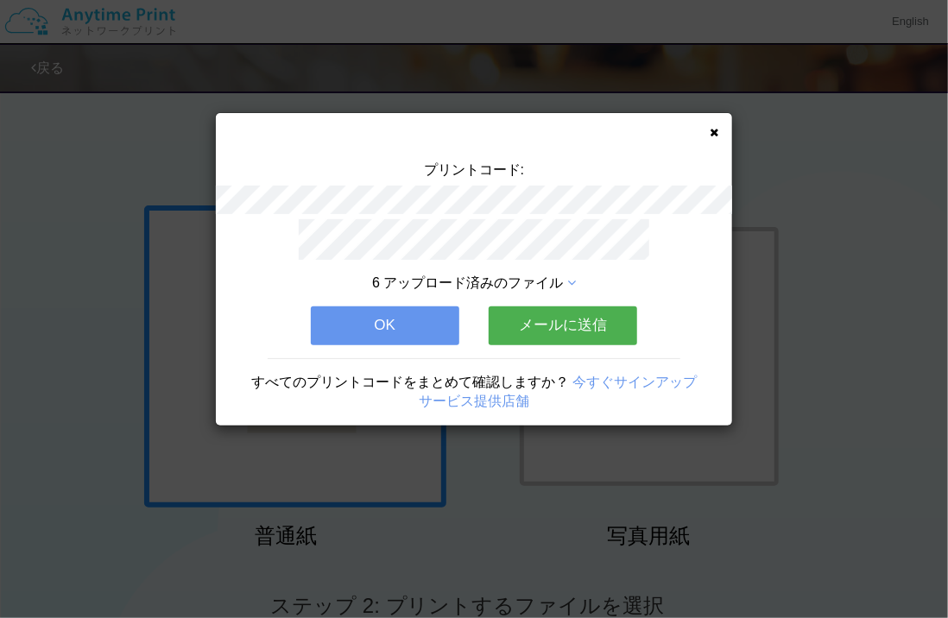
click at [393, 311] on button "OK" at bounding box center [385, 326] width 149 height 38
